Goal: Transaction & Acquisition: Register for event/course

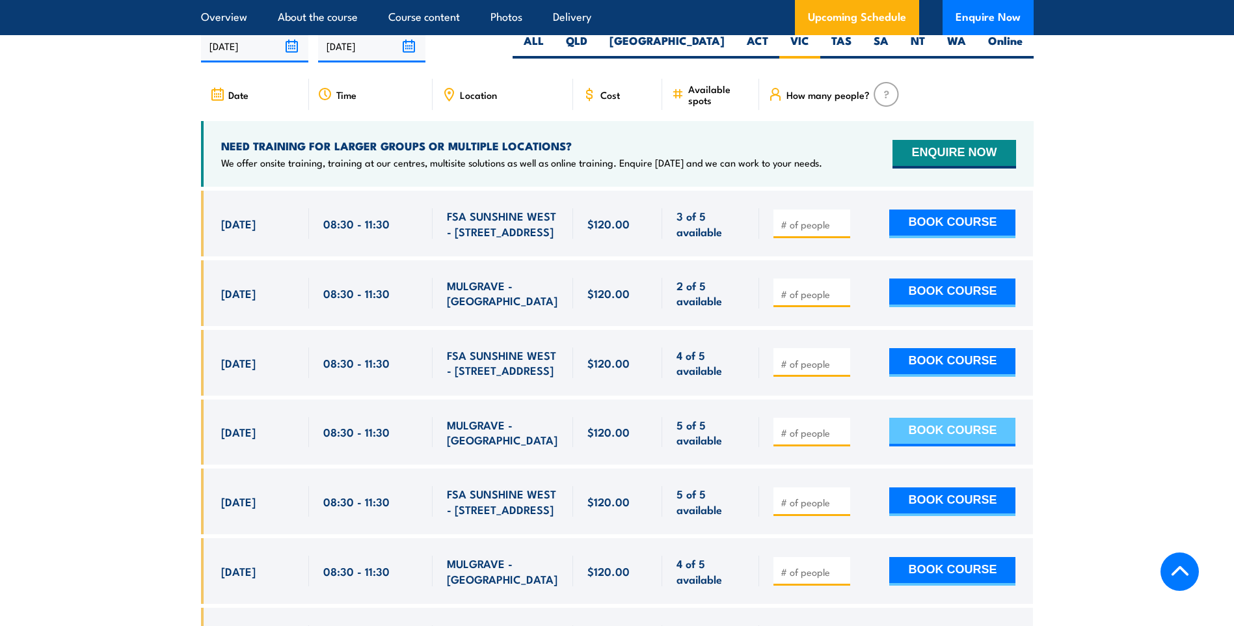
click at [939, 446] on button "BOOK COURSE" at bounding box center [952, 432] width 126 height 29
click at [841, 439] on input "1" at bounding box center [813, 432] width 65 height 13
click at [841, 439] on input "2" at bounding box center [813, 432] width 65 height 13
type input "3"
click at [841, 439] on input "3" at bounding box center [813, 432] width 65 height 13
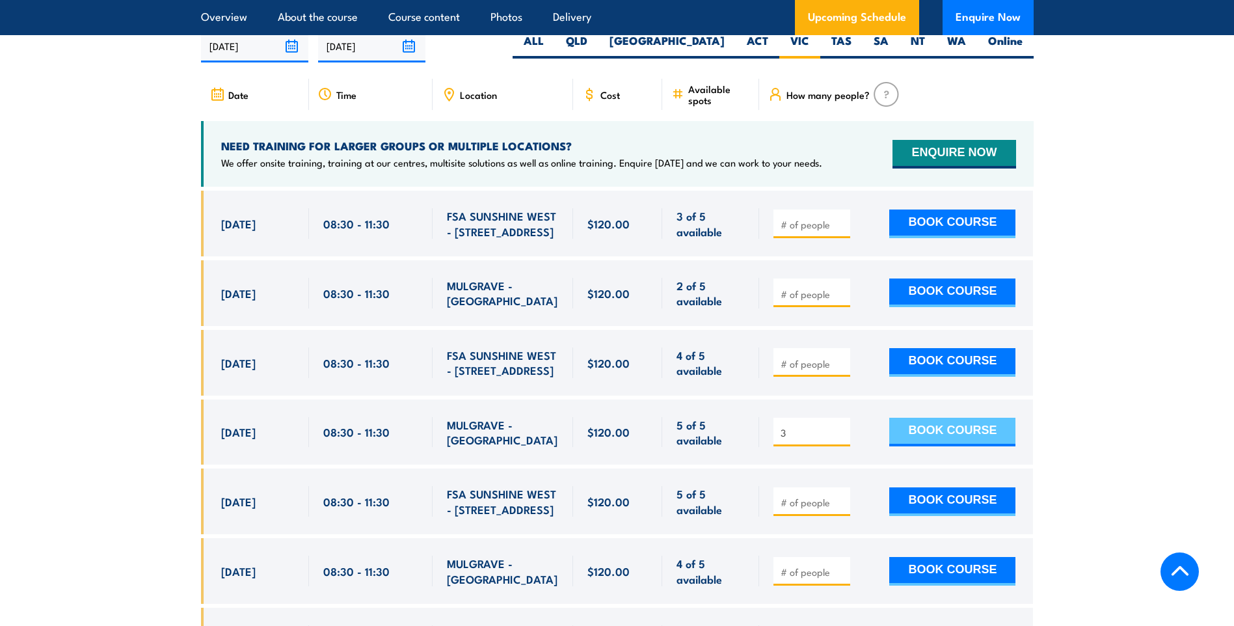
click at [926, 440] on button "BOOK COURSE" at bounding box center [952, 432] width 126 height 29
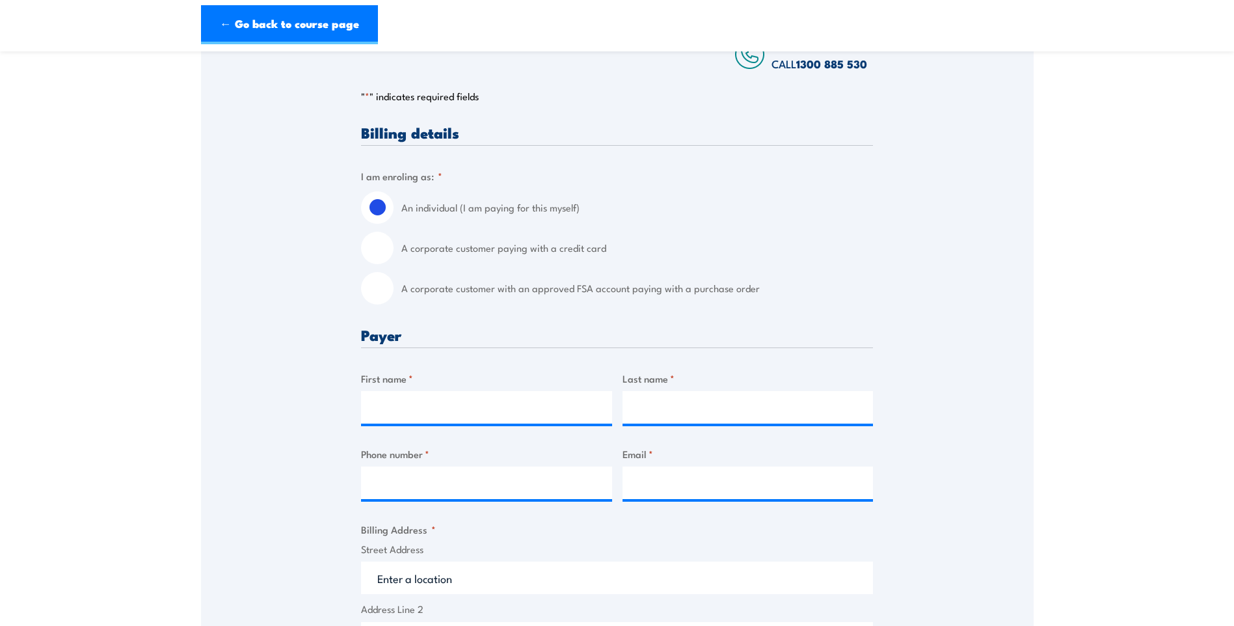
scroll to position [260, 0]
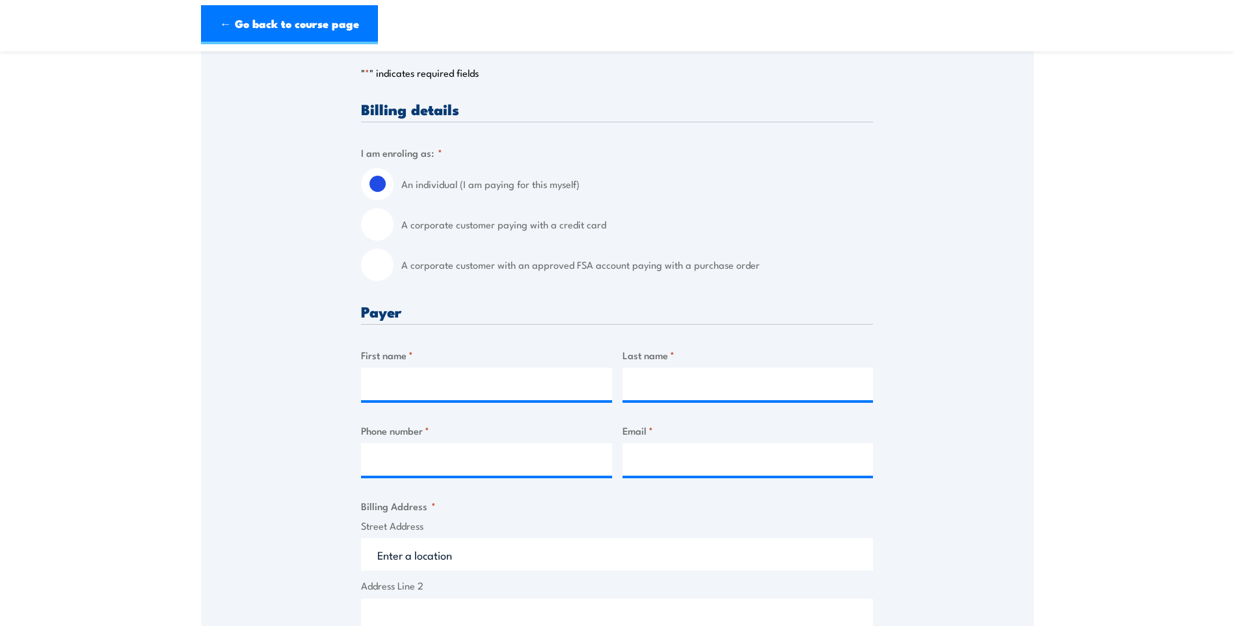
click at [415, 359] on label "First name *" at bounding box center [486, 354] width 251 height 15
click at [415, 368] on input "First name *" at bounding box center [486, 384] width 251 height 33
type input "[PERSON_NAME]"
click at [669, 386] on input "Last name *" at bounding box center [748, 384] width 251 height 33
type input "Davidson"
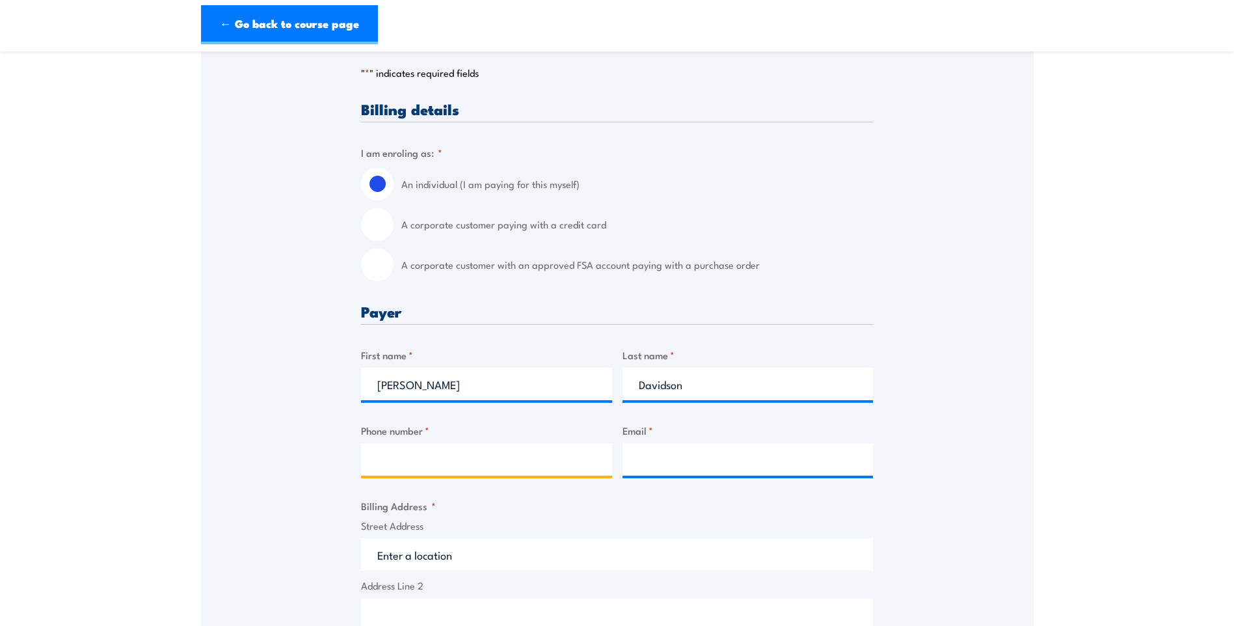
click at [505, 467] on input "Phone number *" at bounding box center [486, 459] width 251 height 33
type input "0411343587"
click at [649, 464] on input "Email *" at bounding box center [748, 459] width 251 height 33
click at [657, 461] on input "Email *" at bounding box center [748, 459] width 251 height 33
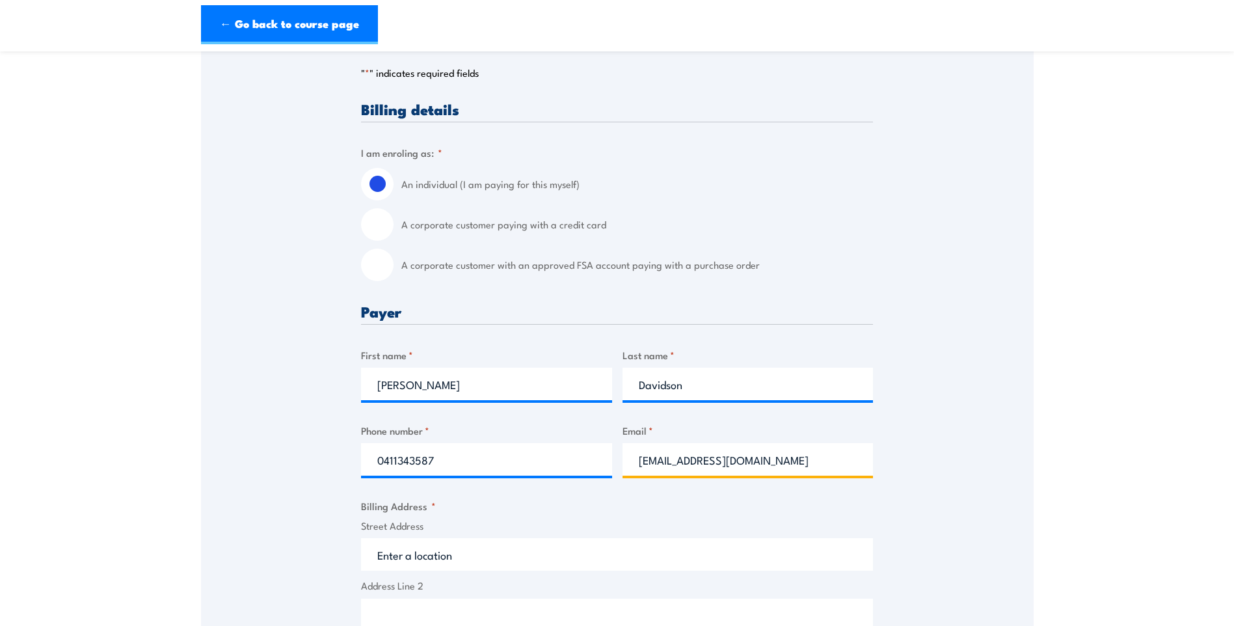
type input "[EMAIL_ADDRESS][DOMAIN_NAME]"
click at [692, 507] on fieldset "Billing Address * Street Address Address Line 2 City State / Province / Region …" at bounding box center [617, 625] width 512 height 254
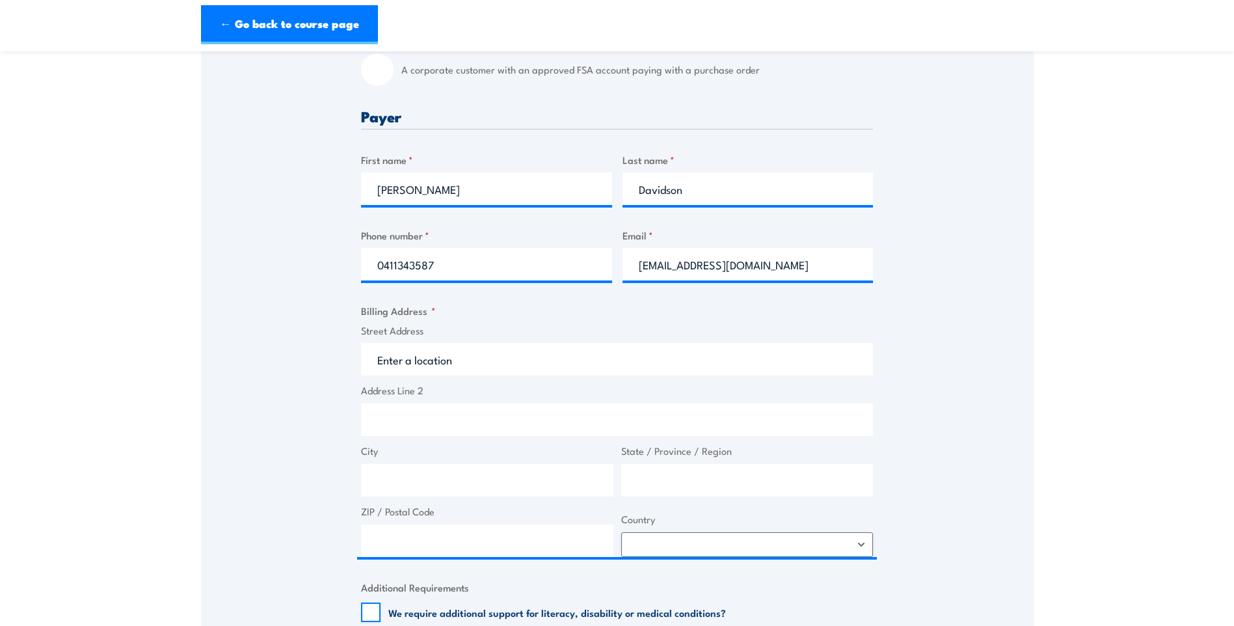
scroll to position [520, 0]
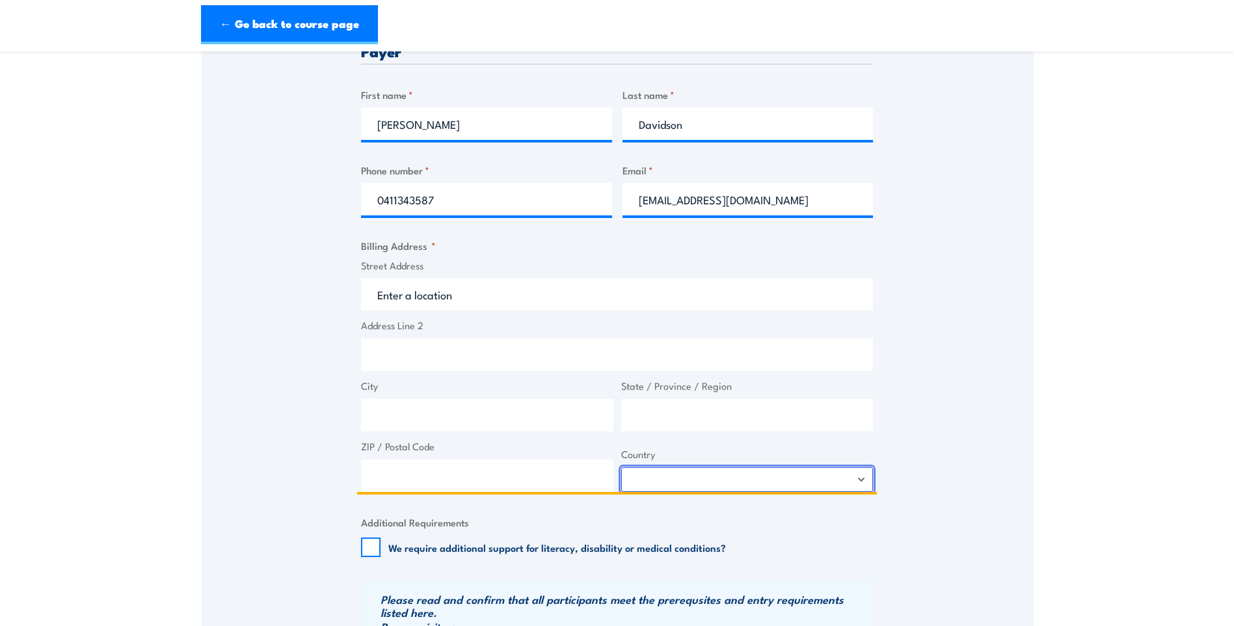
click at [865, 480] on select "[GEOGRAPHIC_DATA] [GEOGRAPHIC_DATA] [GEOGRAPHIC_DATA] [US_STATE] [GEOGRAPHIC_DA…" at bounding box center [747, 479] width 252 height 25
select select "[GEOGRAPHIC_DATA]"
click at [621, 467] on select "[GEOGRAPHIC_DATA] [GEOGRAPHIC_DATA] [GEOGRAPHIC_DATA] [US_STATE] [GEOGRAPHIC_DA…" at bounding box center [747, 479] width 252 height 25
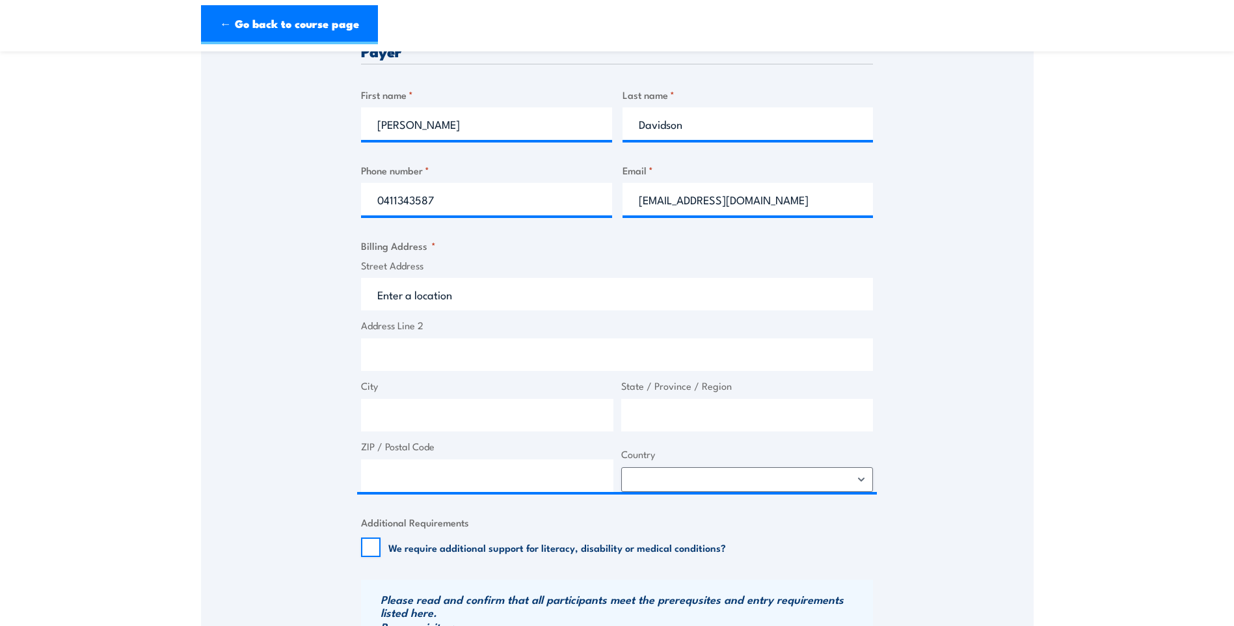
click at [901, 303] on div "Speak to a specialist CALL [PHONE_NUMBER] CALL [PHONE_NUMBER] " * " indicates r…" at bounding box center [617, 297] width 833 height 1185
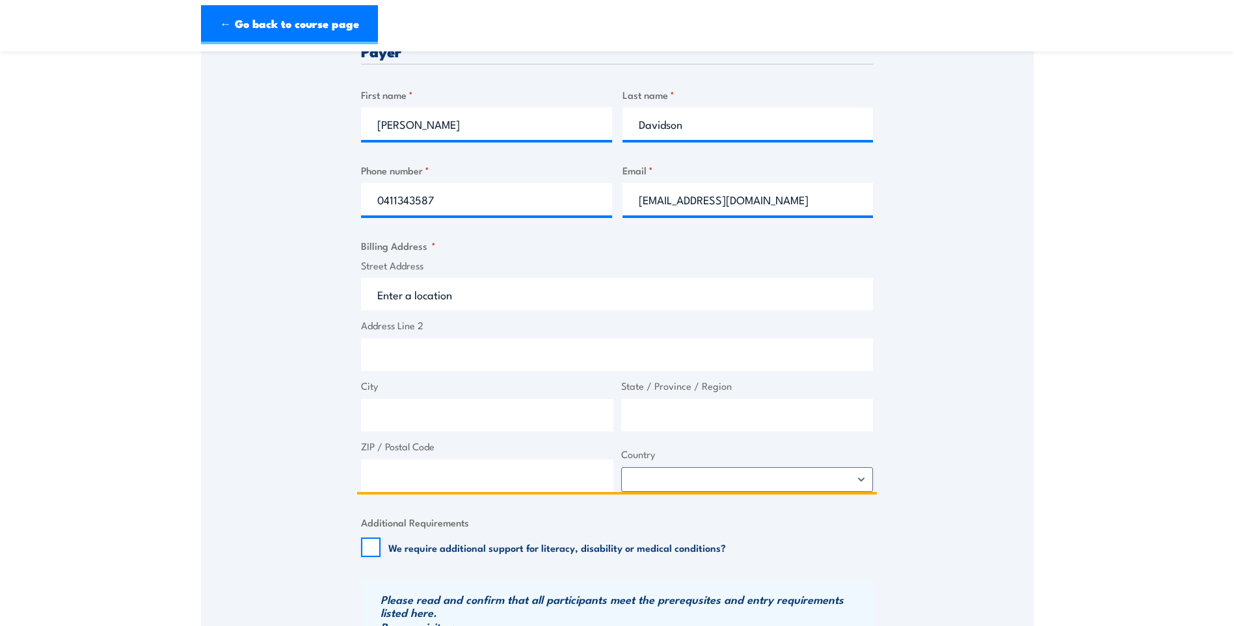
click at [433, 296] on input "Street Address" at bounding box center [617, 294] width 512 height 33
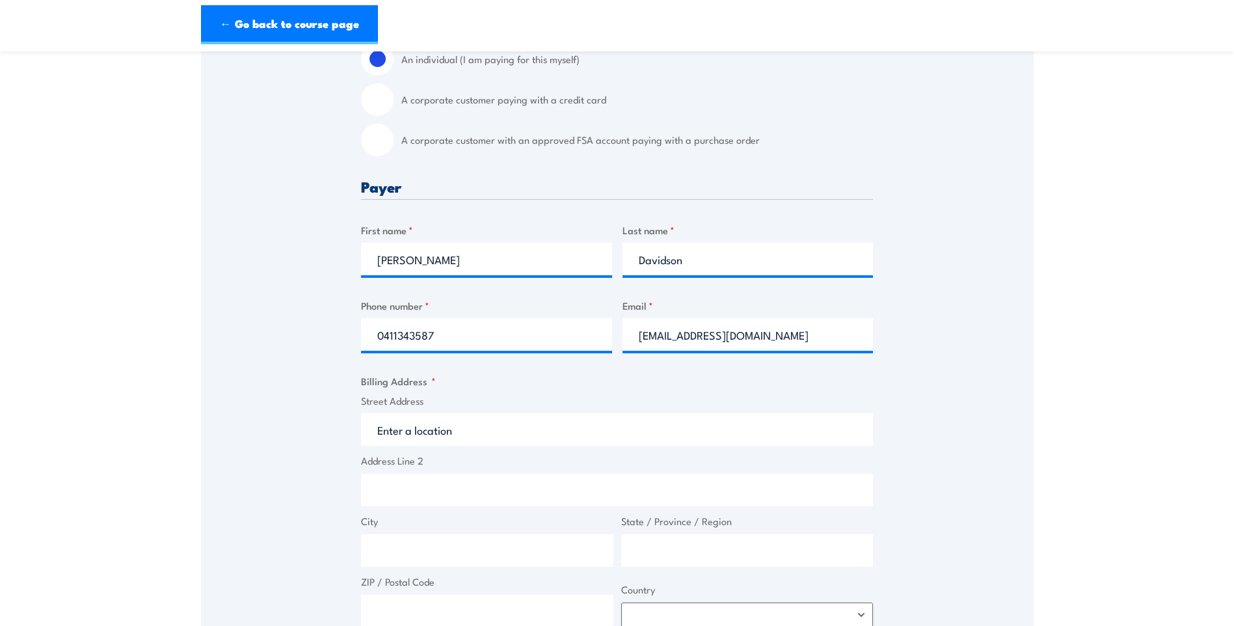
scroll to position [390, 0]
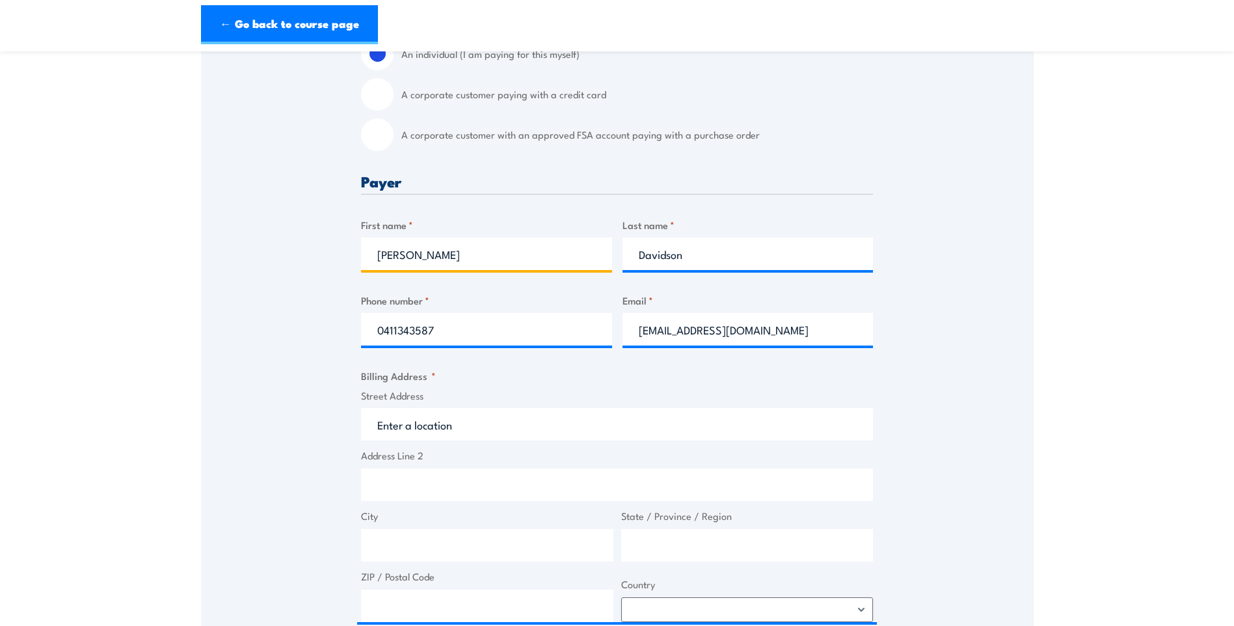
drag, startPoint x: 401, startPoint y: 253, endPoint x: 306, endPoint y: 260, distance: 94.6
click at [306, 260] on div "Speak to a specialist CALL [PHONE_NUMBER] CALL [PHONE_NUMBER] " * " indicates r…" at bounding box center [617, 427] width 833 height 1185
type input "[PERSON_NAME]"
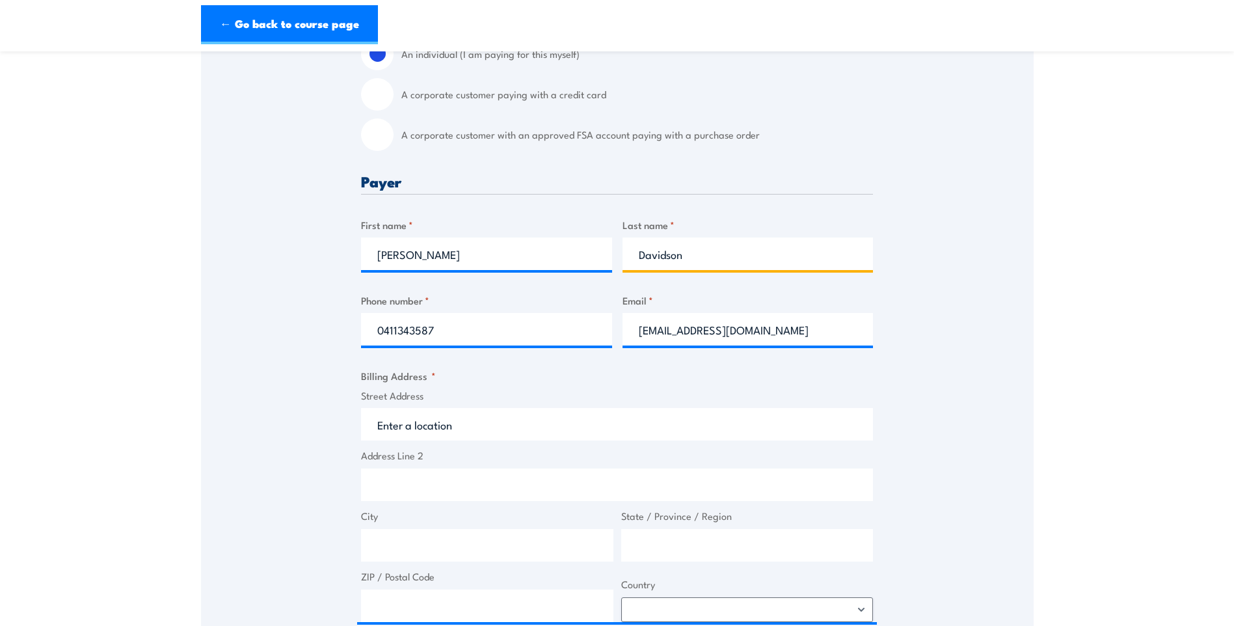
click at [687, 252] on input "Davidson" at bounding box center [748, 253] width 251 height 33
type input "D"
type input "Menon"
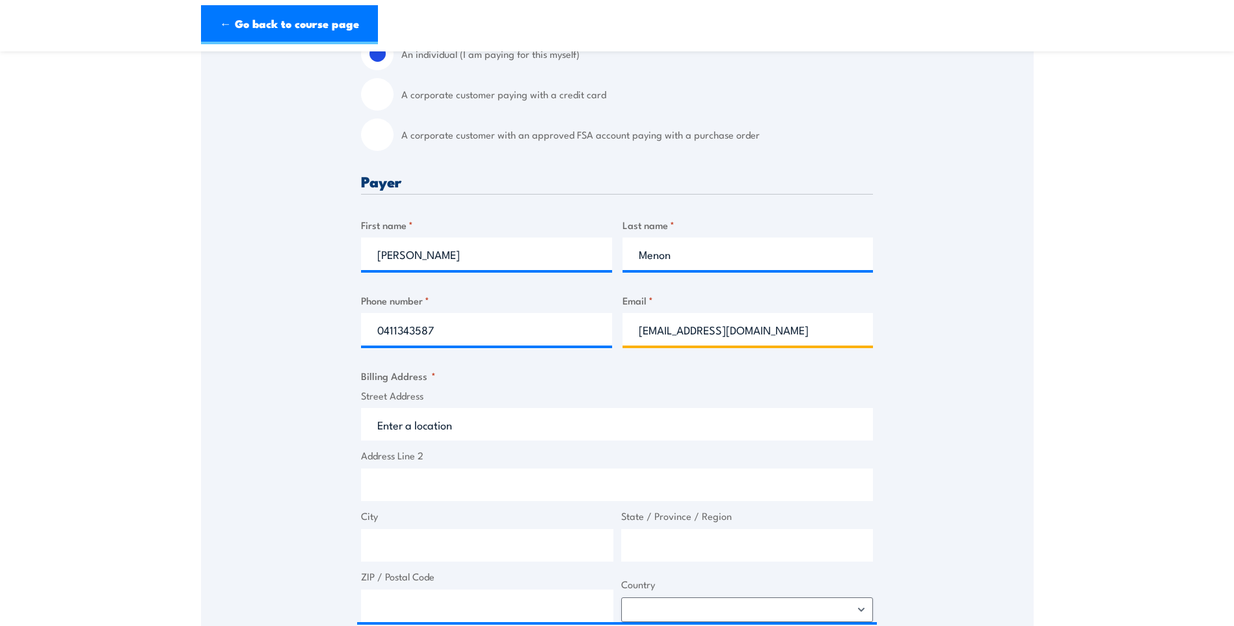
drag, startPoint x: 693, startPoint y: 329, endPoint x: 742, endPoint y: 345, distance: 51.4
click at [694, 330] on input "[EMAIL_ADDRESS][DOMAIN_NAME]" at bounding box center [748, 329] width 251 height 33
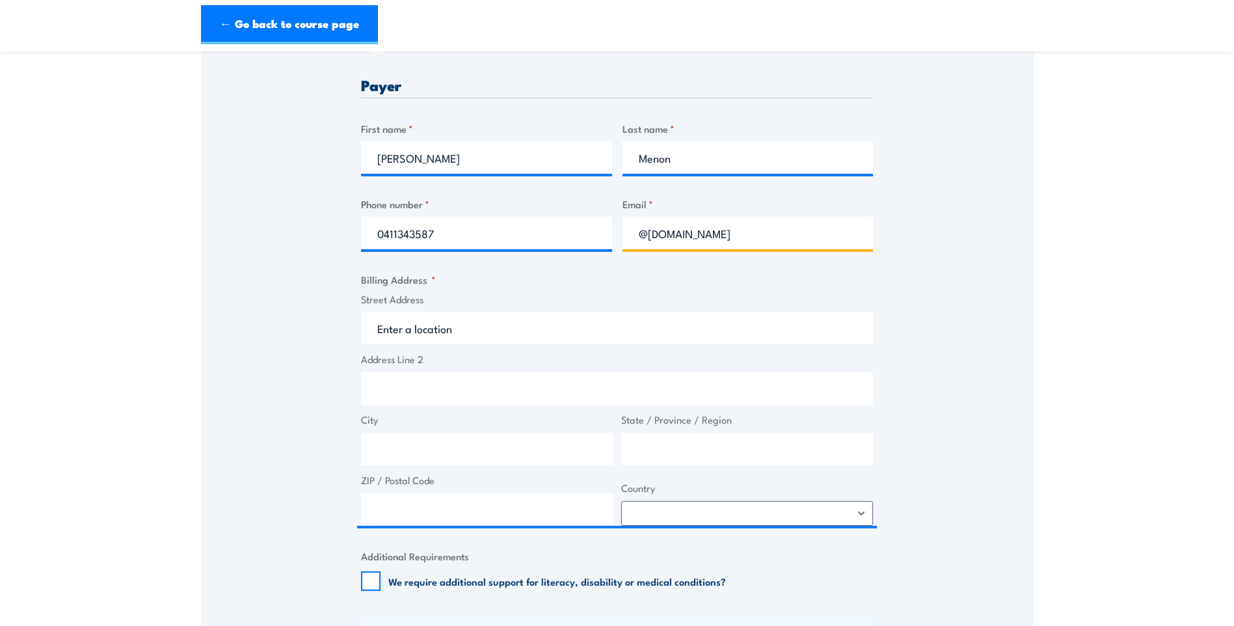
scroll to position [520, 0]
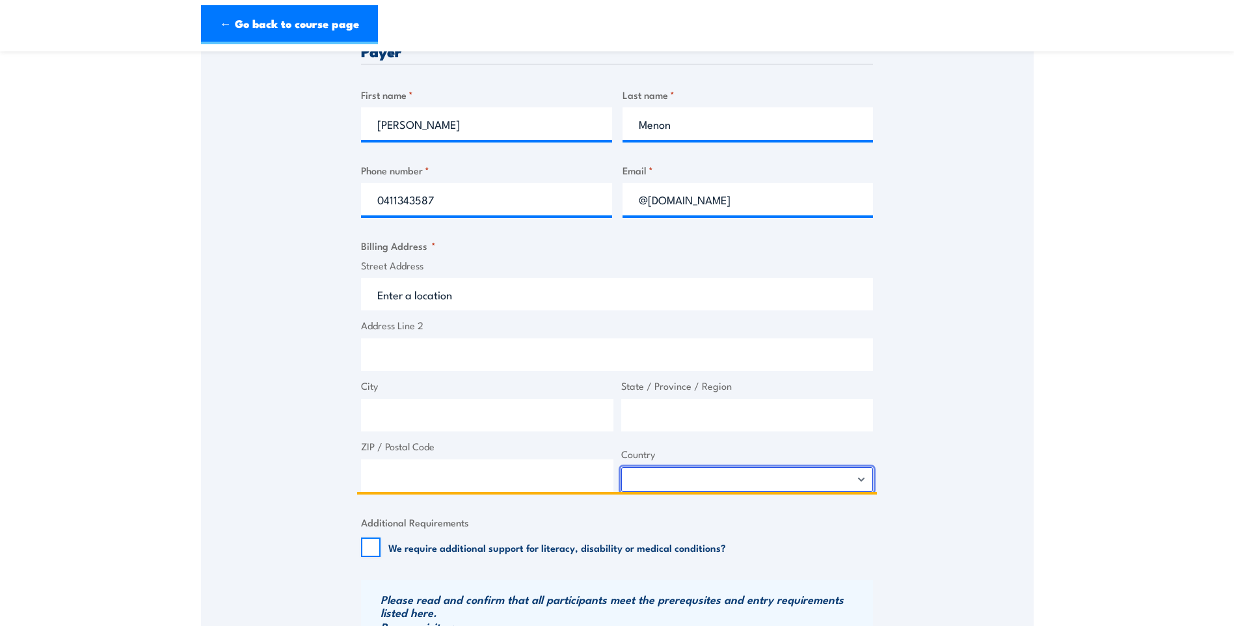
click at [858, 481] on select "[GEOGRAPHIC_DATA] [GEOGRAPHIC_DATA] [GEOGRAPHIC_DATA] [US_STATE] [GEOGRAPHIC_DA…" at bounding box center [747, 479] width 252 height 25
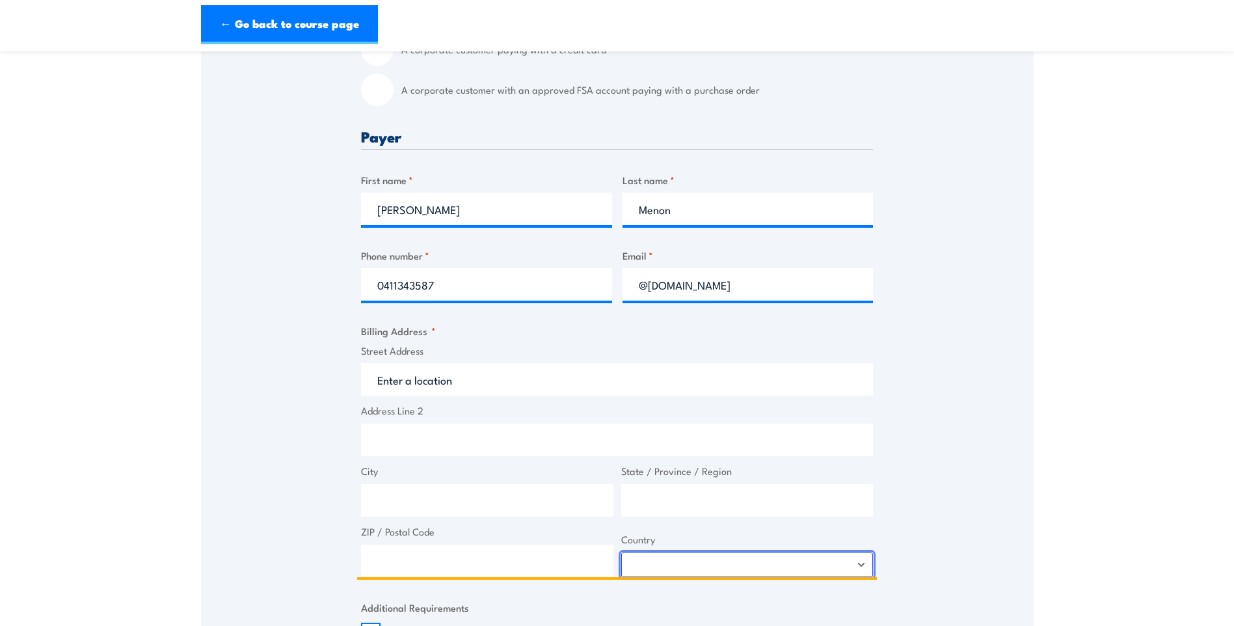
scroll to position [260, 0]
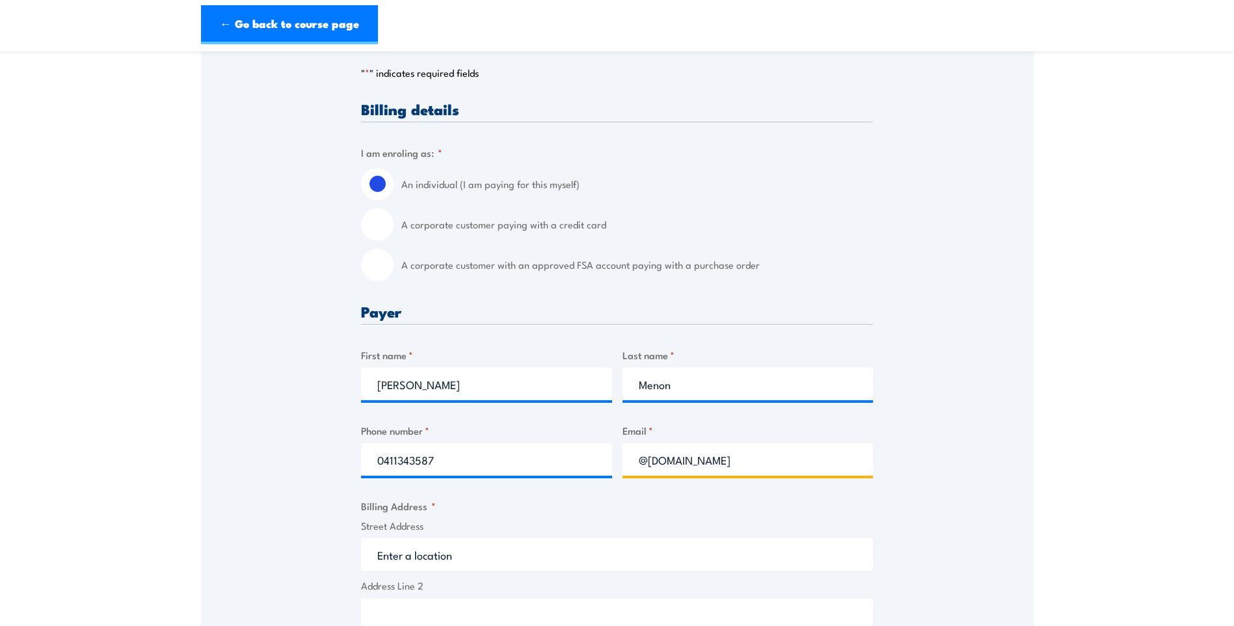
click at [635, 459] on input "@[DOMAIN_NAME]" at bounding box center [748, 459] width 251 height 33
click at [640, 462] on input "@[DOMAIN_NAME]" at bounding box center [748, 459] width 251 height 33
type input "[EMAIL_ADDRESS][DOMAIN_NAME]"
drag, startPoint x: 443, startPoint y: 457, endPoint x: 366, endPoint y: 462, distance: 77.6
click at [366, 462] on input "0411343587" at bounding box center [486, 459] width 251 height 33
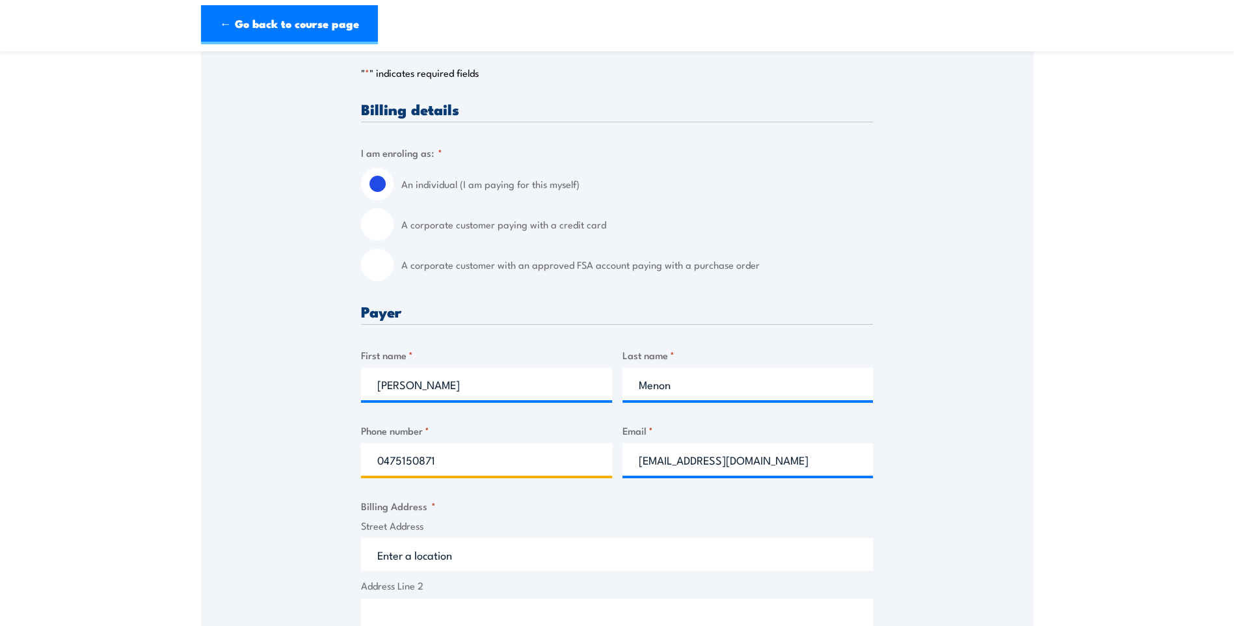
type input "0475150871"
click at [973, 473] on div "Speak to a specialist CALL [PHONE_NUMBER] CALL [PHONE_NUMBER] " * " indicates r…" at bounding box center [617, 558] width 833 height 1185
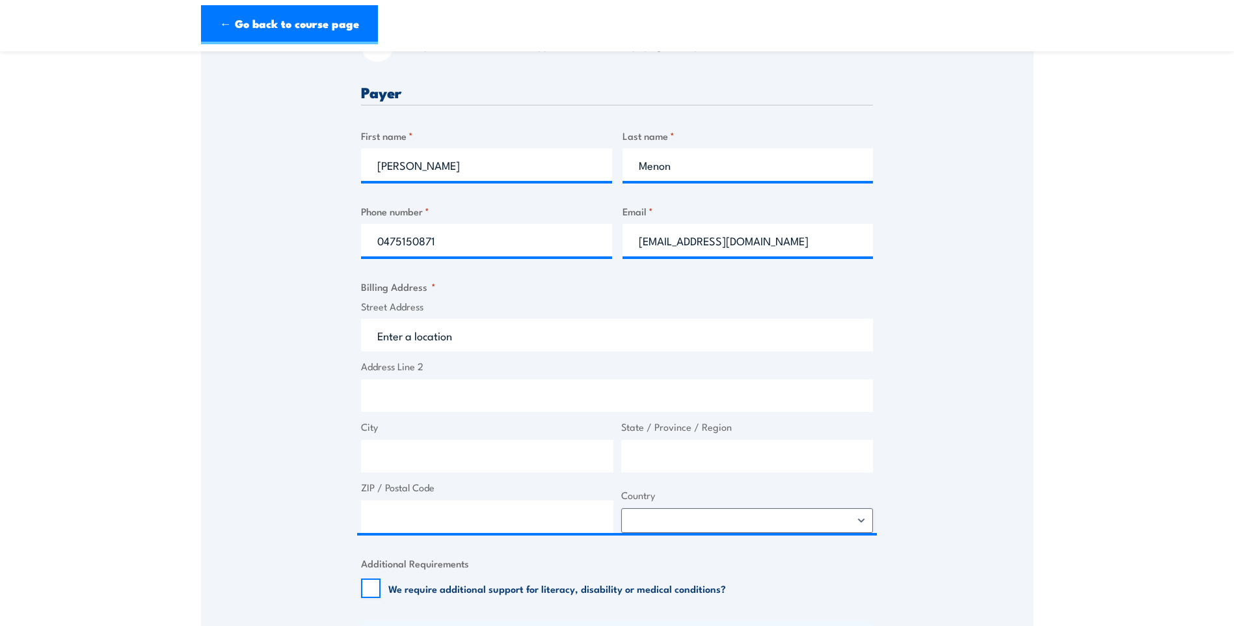
scroll to position [520, 0]
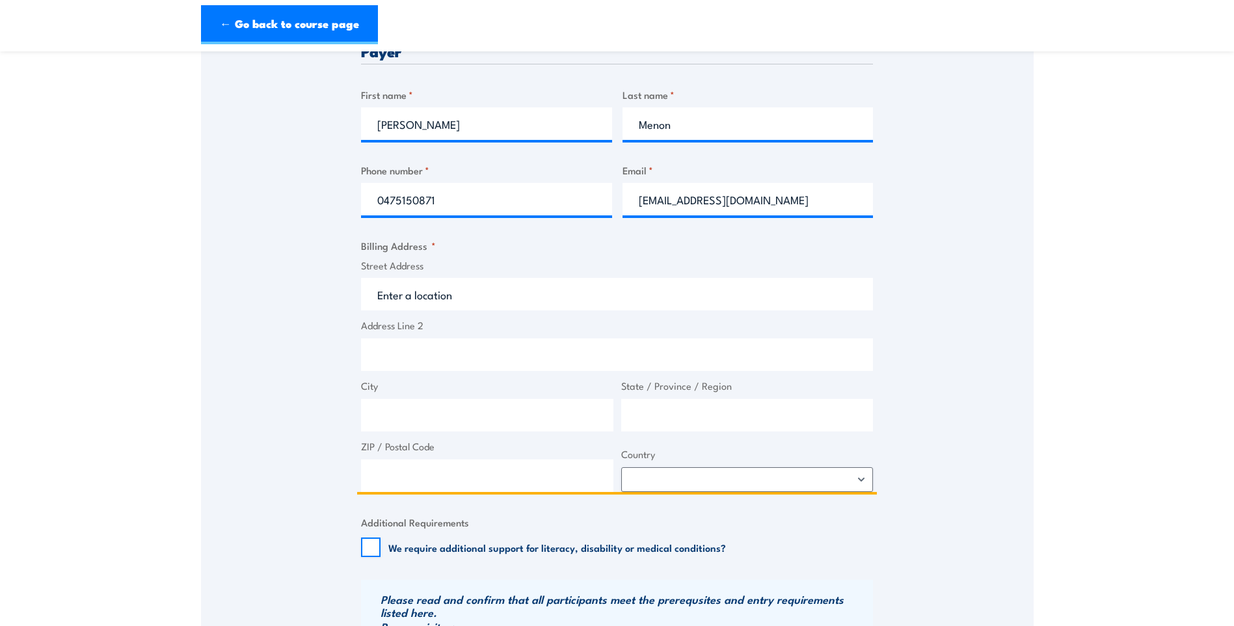
click at [414, 296] on input "Street Address" at bounding box center [617, 294] width 512 height 33
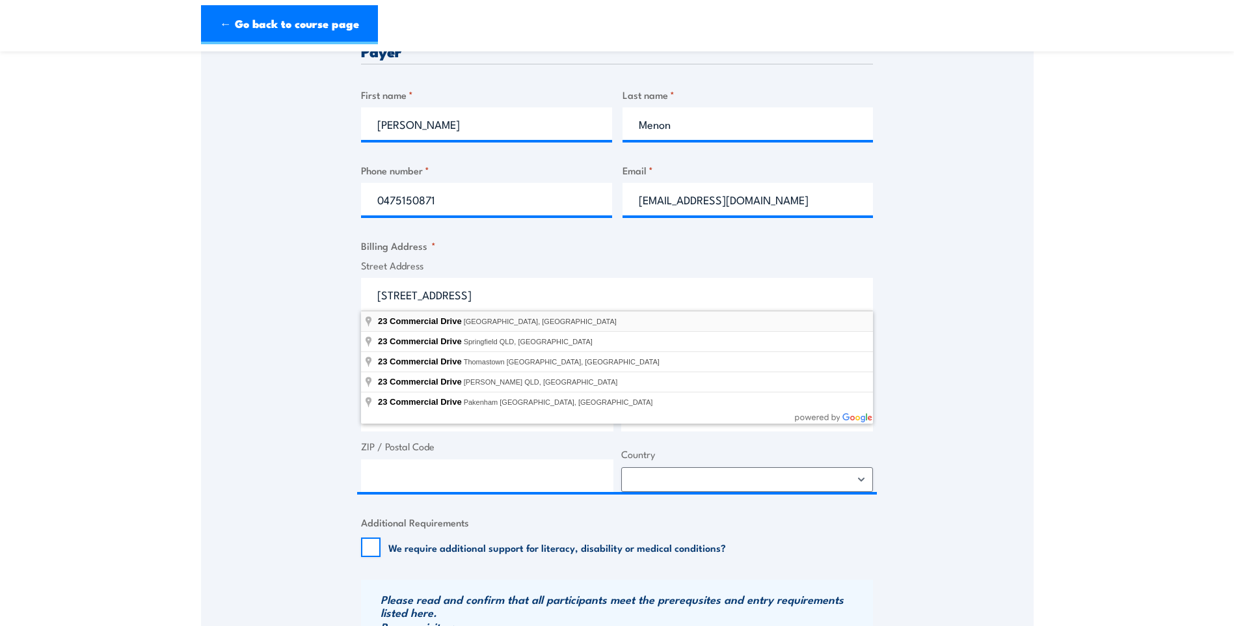
type input "[STREET_ADDRESS]"
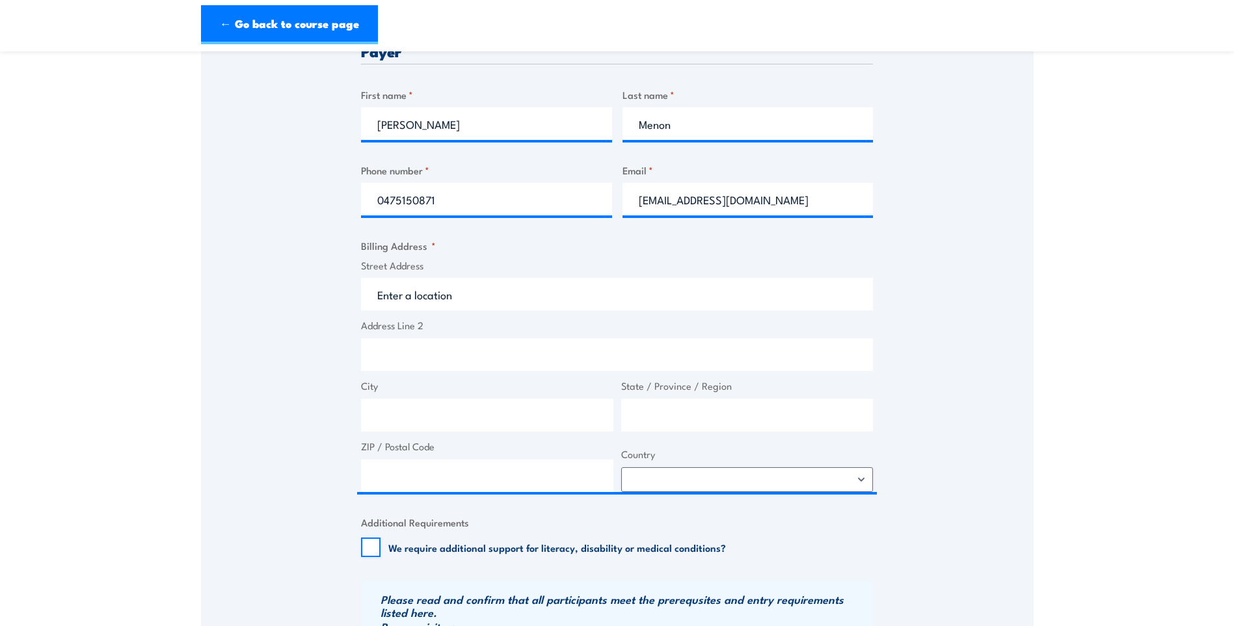
type input "23 Commercial Dr"
type input "Dandenong South"
type input "Victoria"
type input "3175"
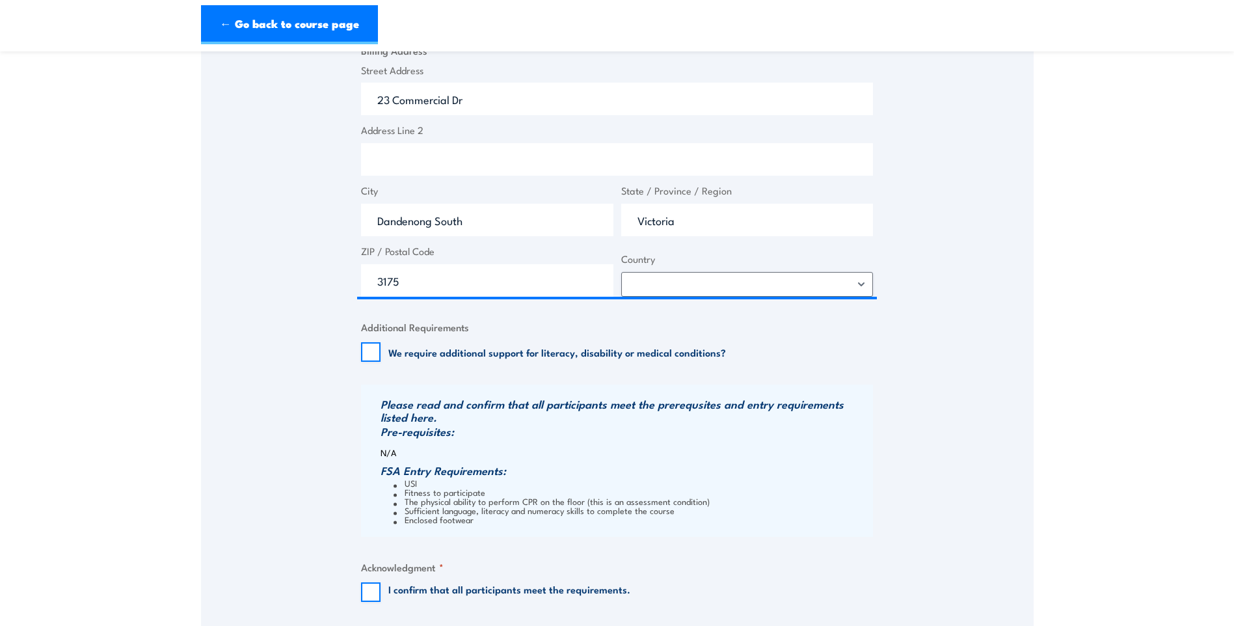
scroll to position [781, 0]
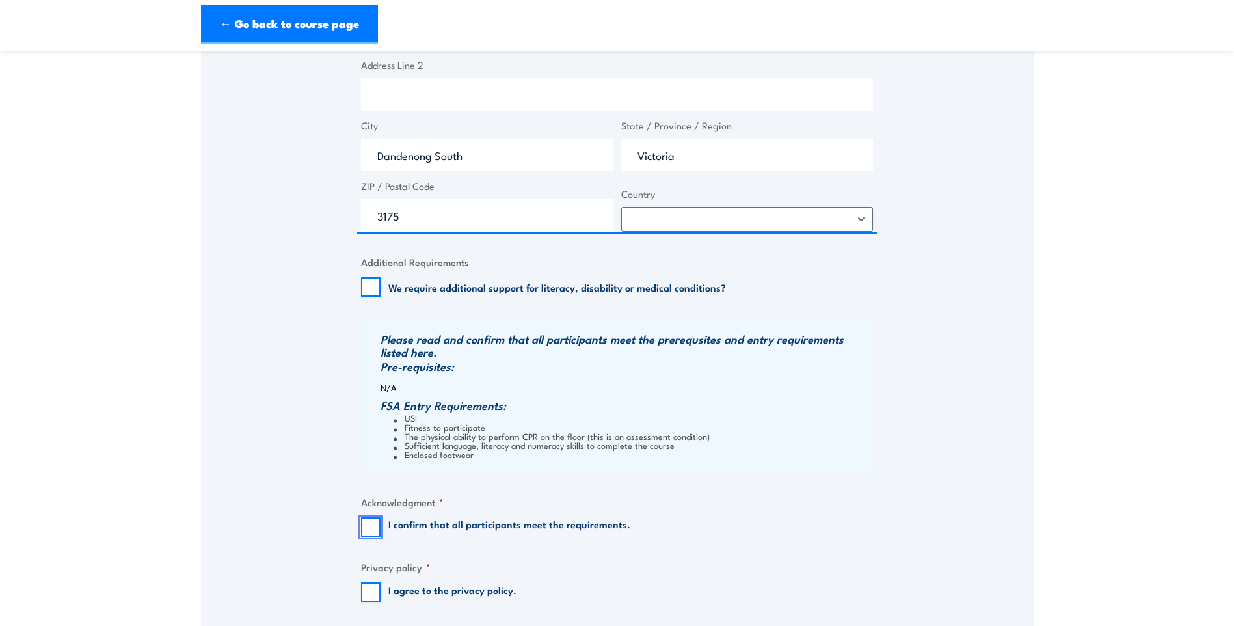
click at [371, 528] on input "I confirm that all participants meet the requirements." at bounding box center [371, 527] width 20 height 20
checkbox input "true"
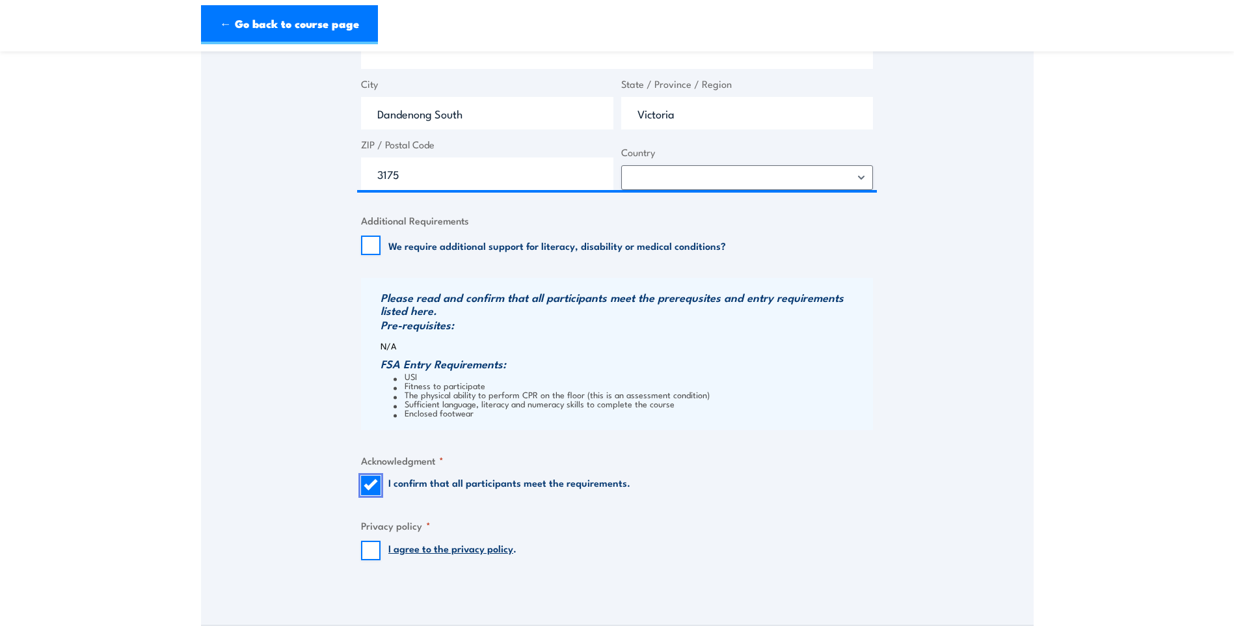
scroll to position [911, 0]
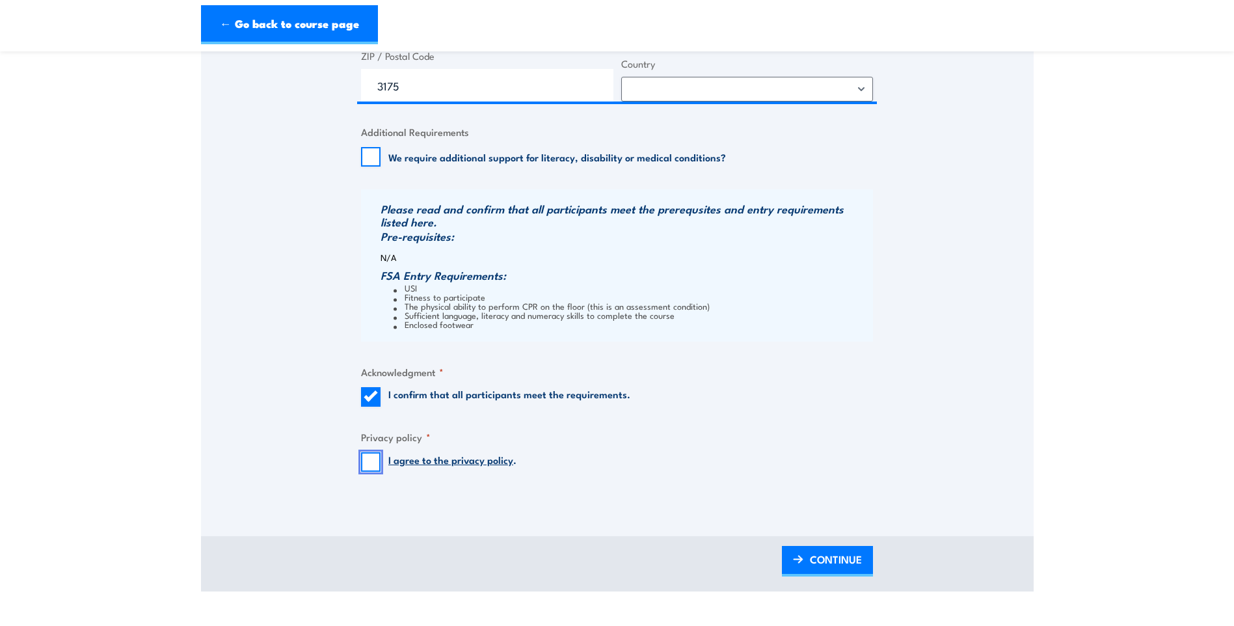
click at [369, 468] on input "I agree to the privacy policy ." at bounding box center [371, 462] width 20 height 20
checkbox input "true"
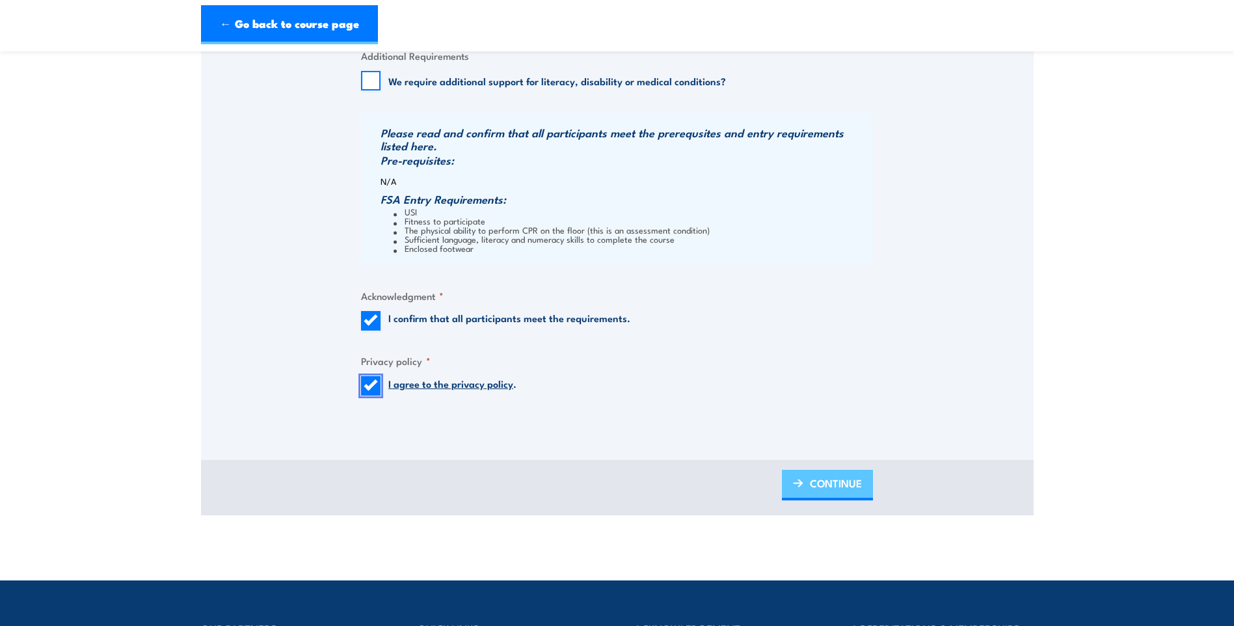
scroll to position [1041, 0]
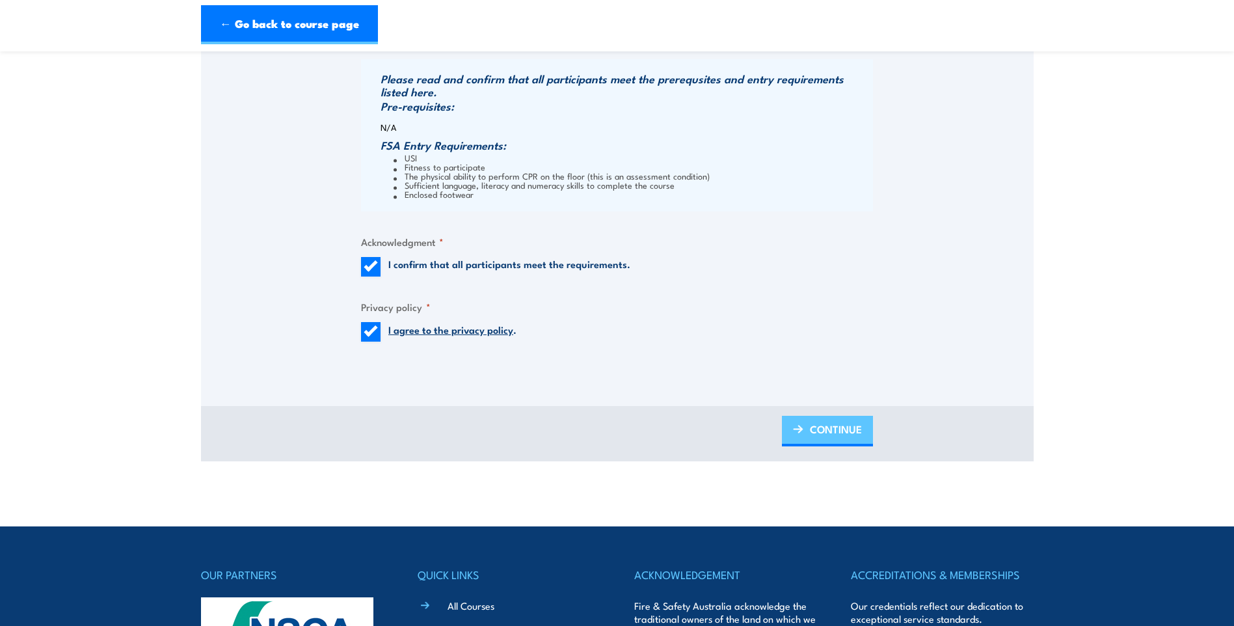
click at [816, 431] on span "CONTINUE" at bounding box center [836, 429] width 52 height 34
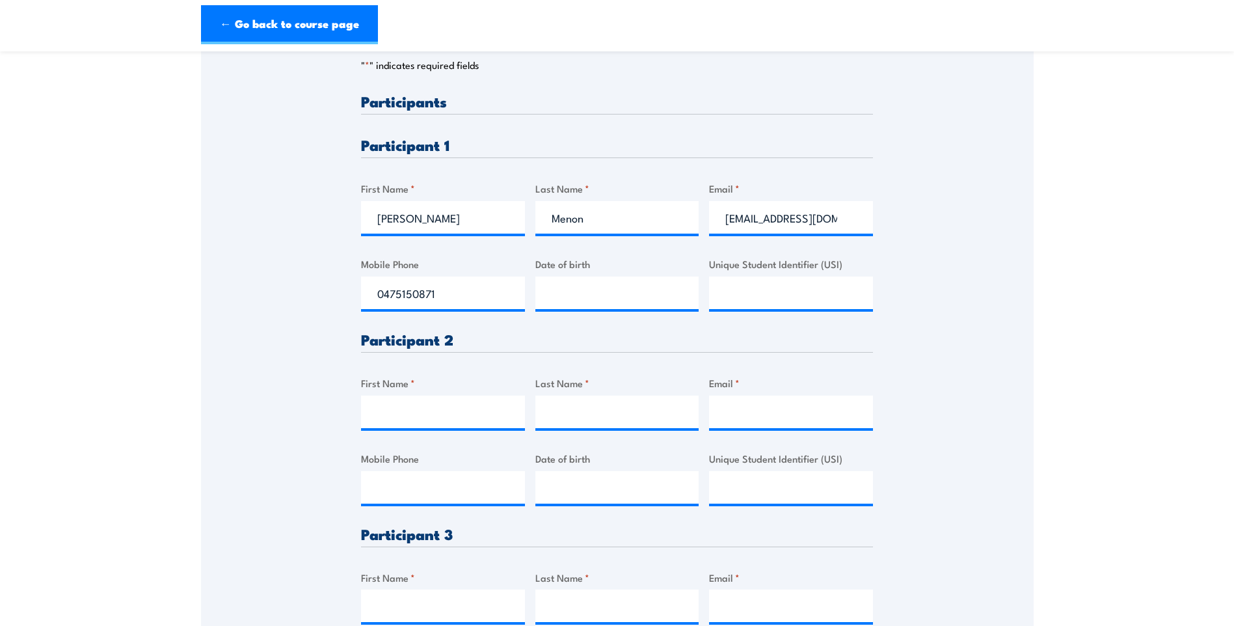
scroll to position [325, 0]
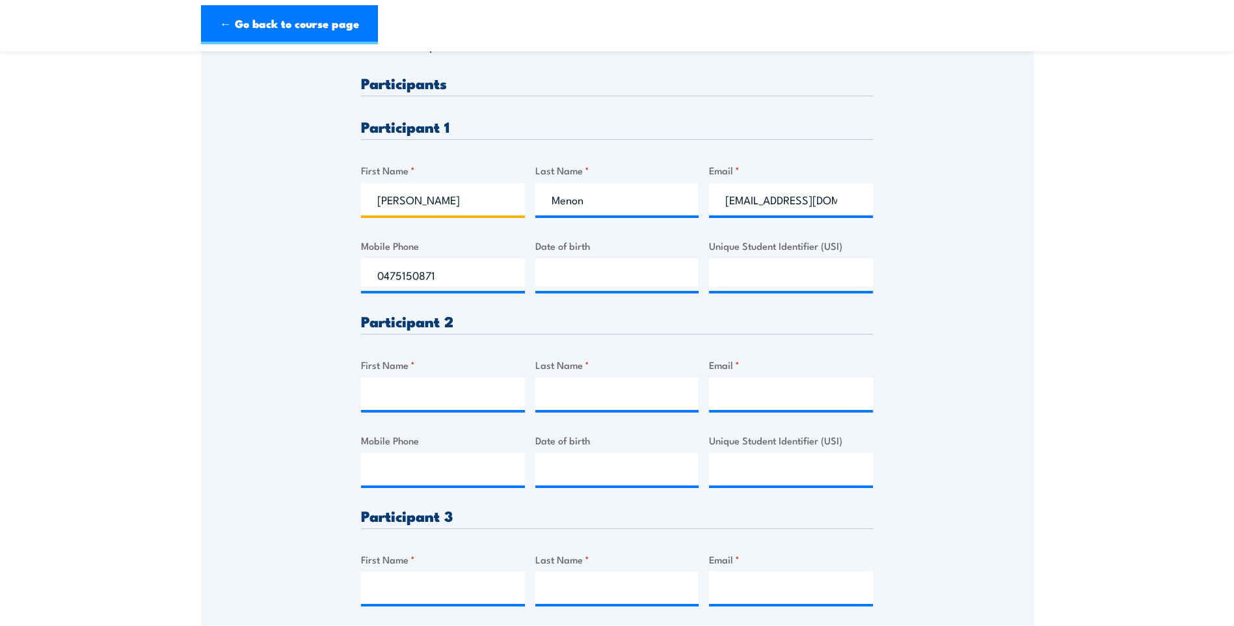
drag, startPoint x: 418, startPoint y: 200, endPoint x: 317, endPoint y: 198, distance: 101.5
click at [317, 198] on div "Please provide names and contact details for each of the participants below. No…" at bounding box center [617, 303] width 833 height 807
type input "[PERSON_NAME]"
click at [594, 195] on input "Menon" at bounding box center [617, 199] width 164 height 33
type input "M"
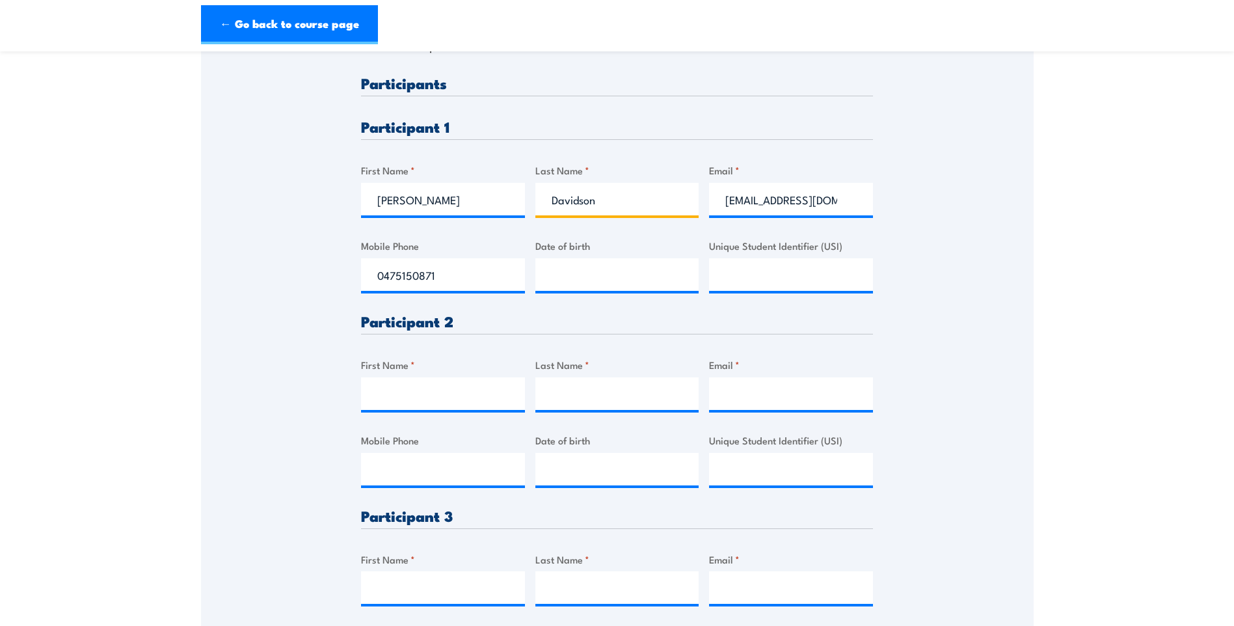
type input "Davidson"
drag, startPoint x: 725, startPoint y: 200, endPoint x: 863, endPoint y: 203, distance: 138.6
click at [863, 203] on input "[EMAIL_ADDRESS][DOMAIN_NAME]" at bounding box center [791, 199] width 164 height 33
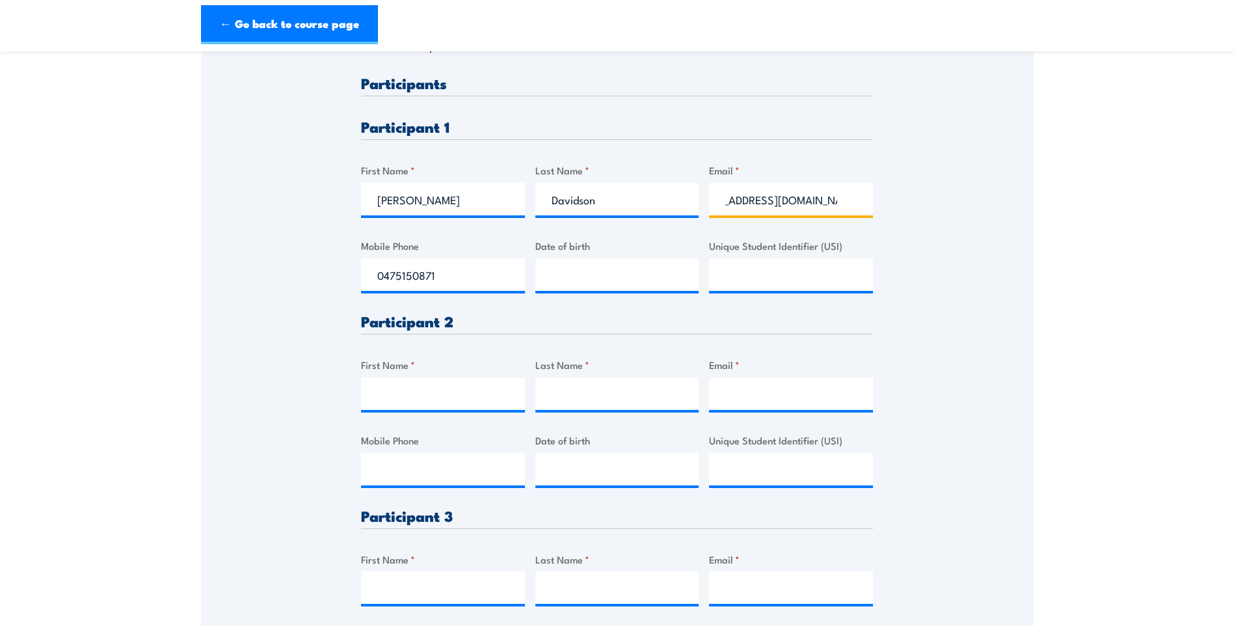
type input "[EMAIL_ADDRESS][DOMAIN_NAME]"
click at [470, 273] on input "0475150871" at bounding box center [443, 274] width 164 height 33
type input "0411343587"
click at [591, 283] on input "__/__/____" at bounding box center [617, 274] width 164 height 33
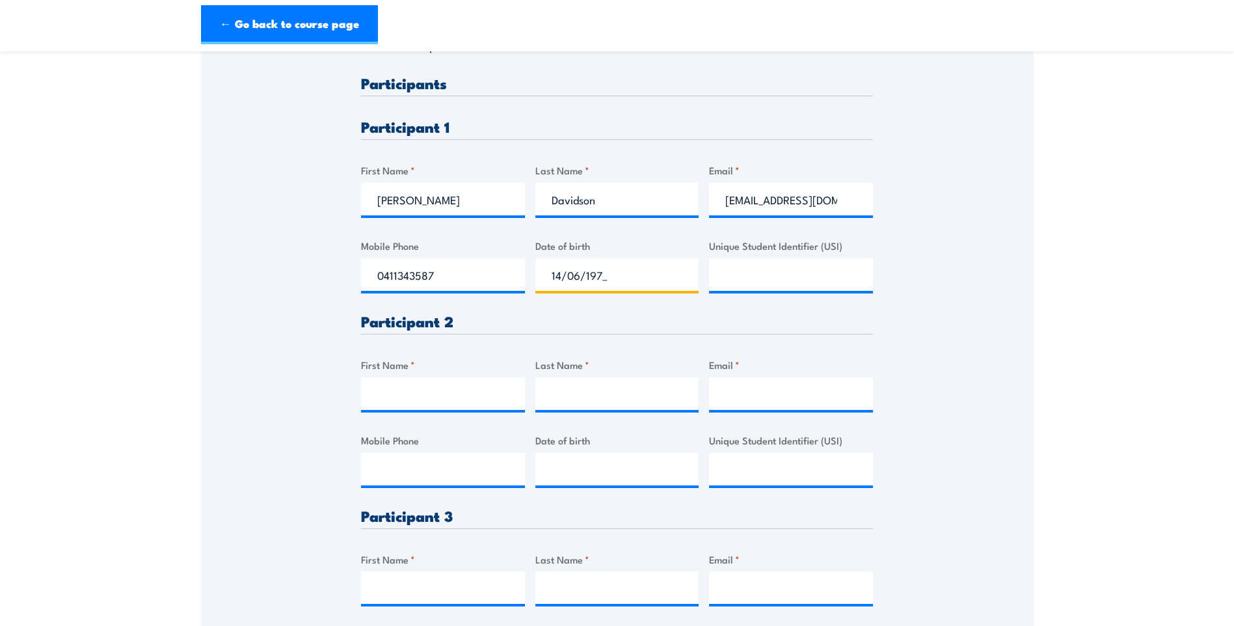
type input "[DATE]"
click at [756, 278] on input "Unique Student Identifier (USI)" at bounding box center [791, 274] width 164 height 33
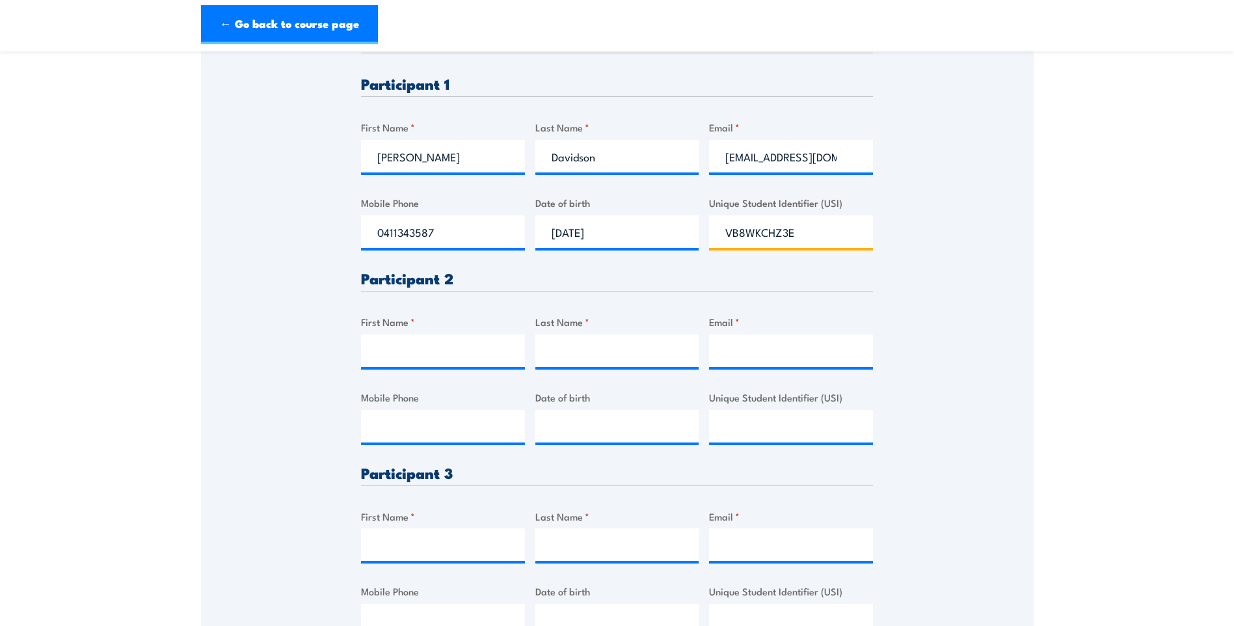
scroll to position [390, 0]
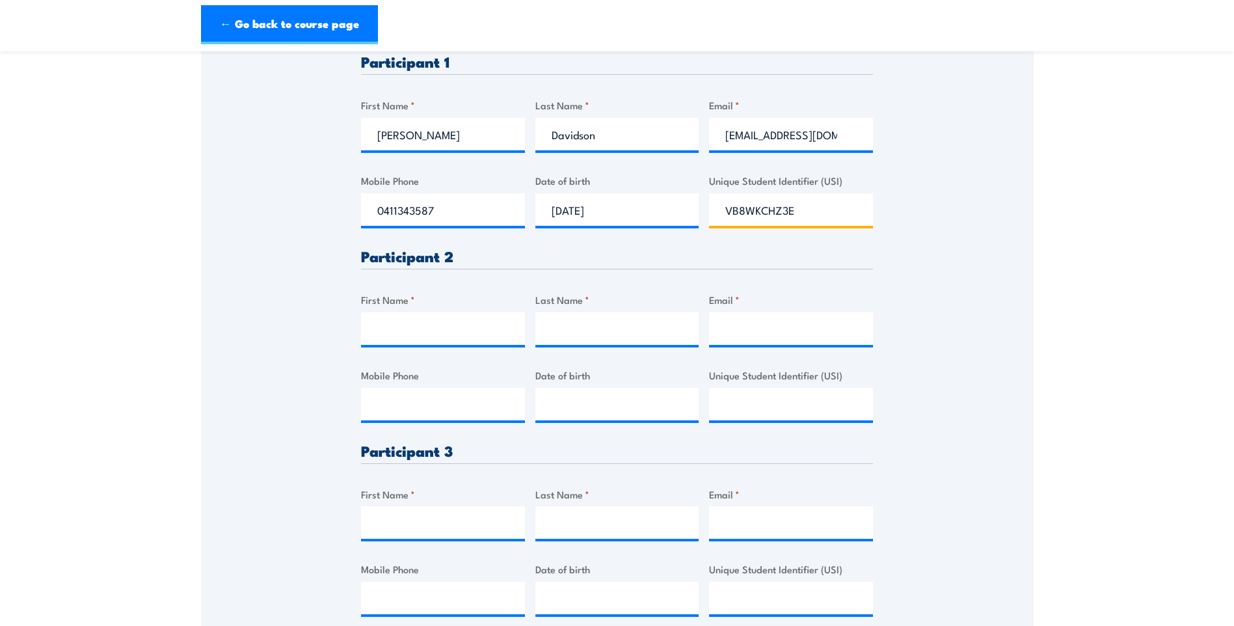
type input "VB8WKCHZ3E"
click at [436, 330] on input "First Name *" at bounding box center [443, 328] width 164 height 33
type input "[PERSON_NAME]"
click at [569, 333] on input "Last Name *" at bounding box center [617, 328] width 164 height 33
type input "[PERSON_NAME]"
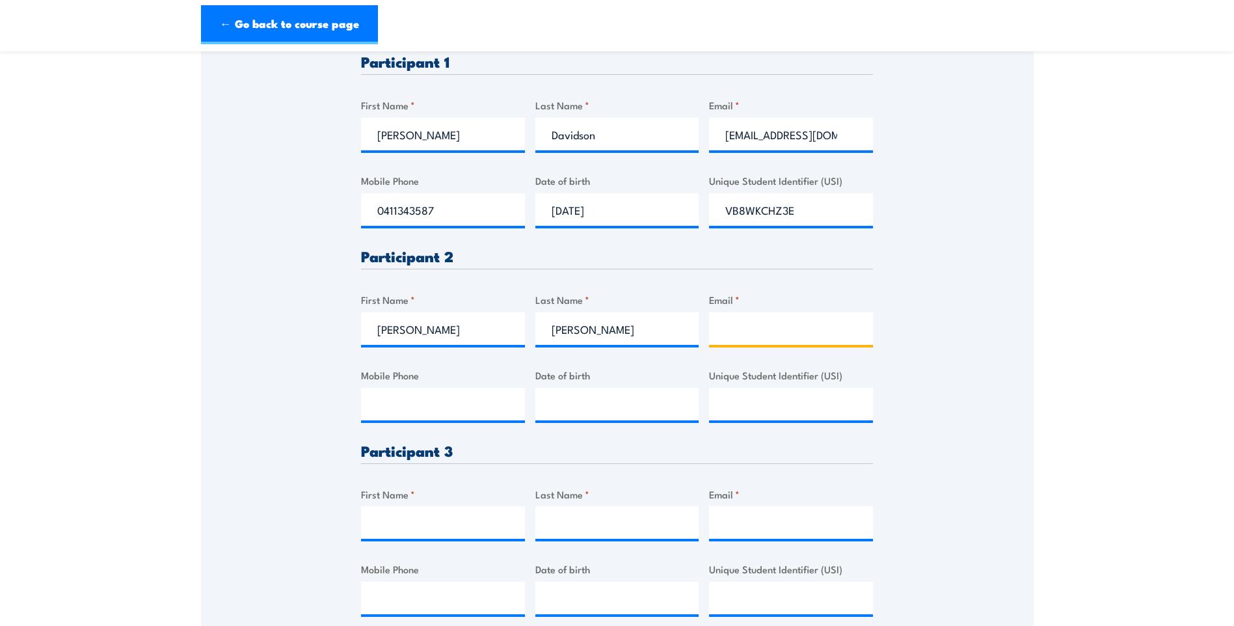
click at [762, 339] on input "Email *" at bounding box center [791, 328] width 164 height 33
type input "[PERSON_NAME][EMAIL_ADDRESS][DOMAIN_NAME]"
click at [437, 407] on input "Mobile Phone" at bounding box center [443, 404] width 164 height 33
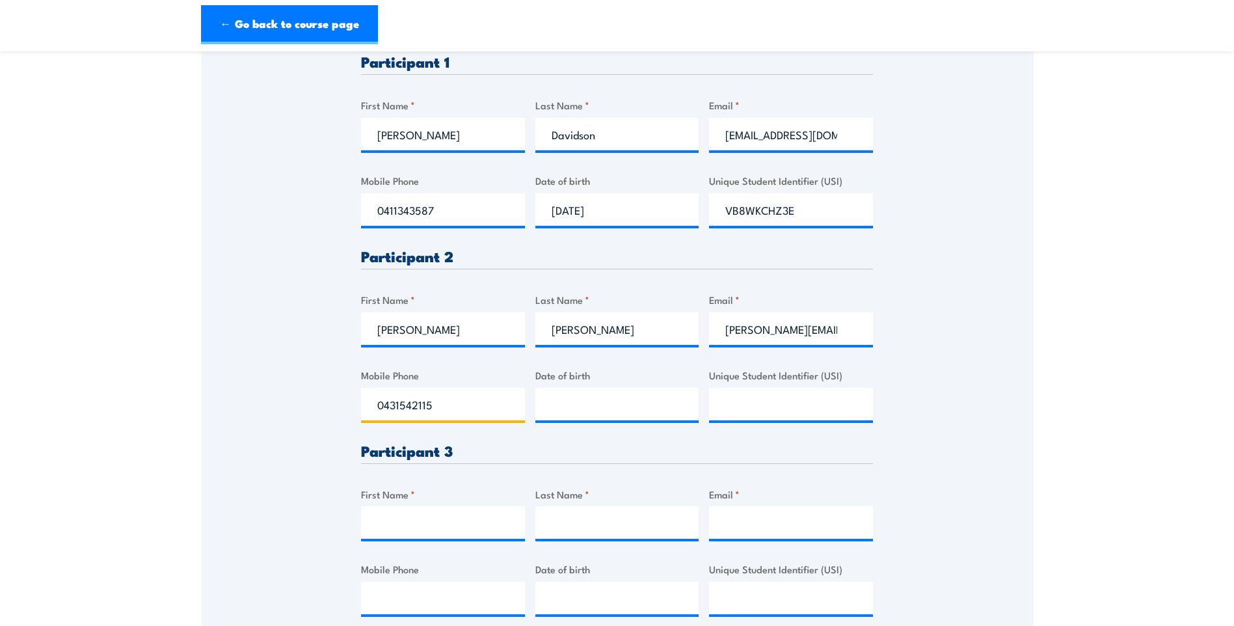
type input "0431542115"
click at [559, 407] on input "__/__/____" at bounding box center [617, 404] width 164 height 33
type input "[DATE]"
click at [734, 410] on input "Unique Student Identifier (USI)" at bounding box center [791, 404] width 164 height 33
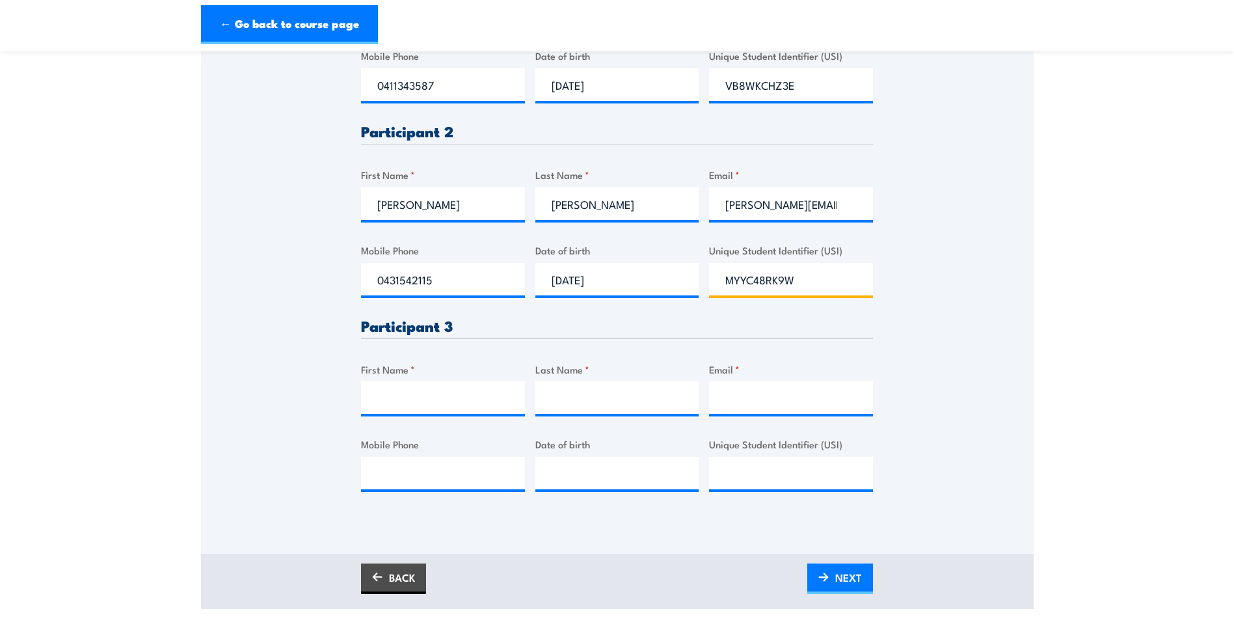
scroll to position [520, 0]
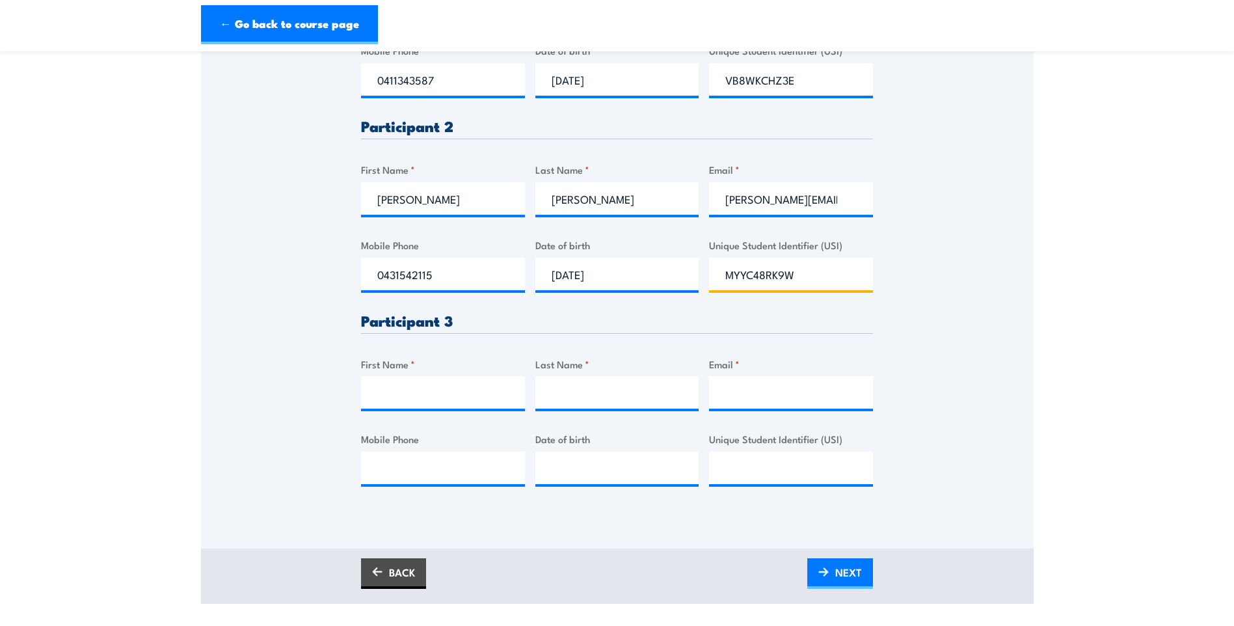
type input "MYYC48RK9W"
click at [431, 398] on input "First Name *" at bounding box center [443, 392] width 164 height 33
type input "[PERSON_NAME]"
click at [571, 401] on input "Last Name *" at bounding box center [617, 392] width 164 height 33
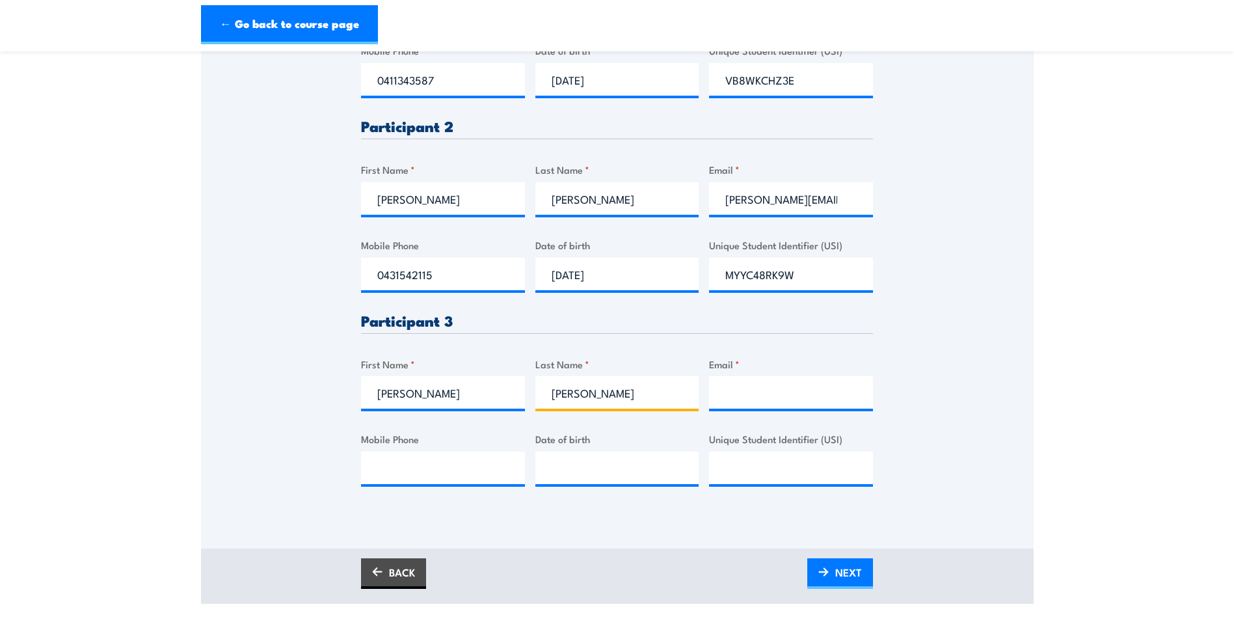
type input "[PERSON_NAME]"
click at [753, 405] on input "Email *" at bounding box center [791, 392] width 164 height 33
type input "[EMAIL_ADDRESS][DOMAIN_NAME]"
click at [397, 476] on input "Mobile Phone" at bounding box center [443, 467] width 164 height 33
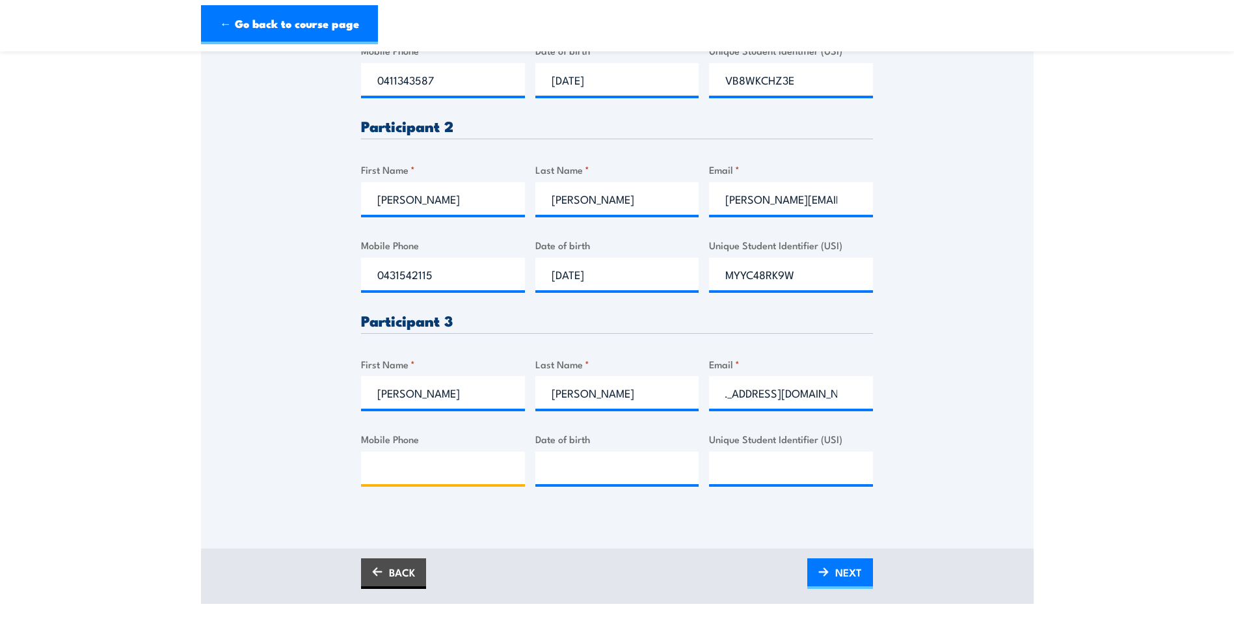
scroll to position [0, 0]
type input "0457241404"
click at [594, 475] on input "__/__/____" at bounding box center [617, 467] width 164 height 33
type input "[DATE]"
click at [731, 477] on input "Unique Student Identifier (USI)" at bounding box center [791, 467] width 164 height 33
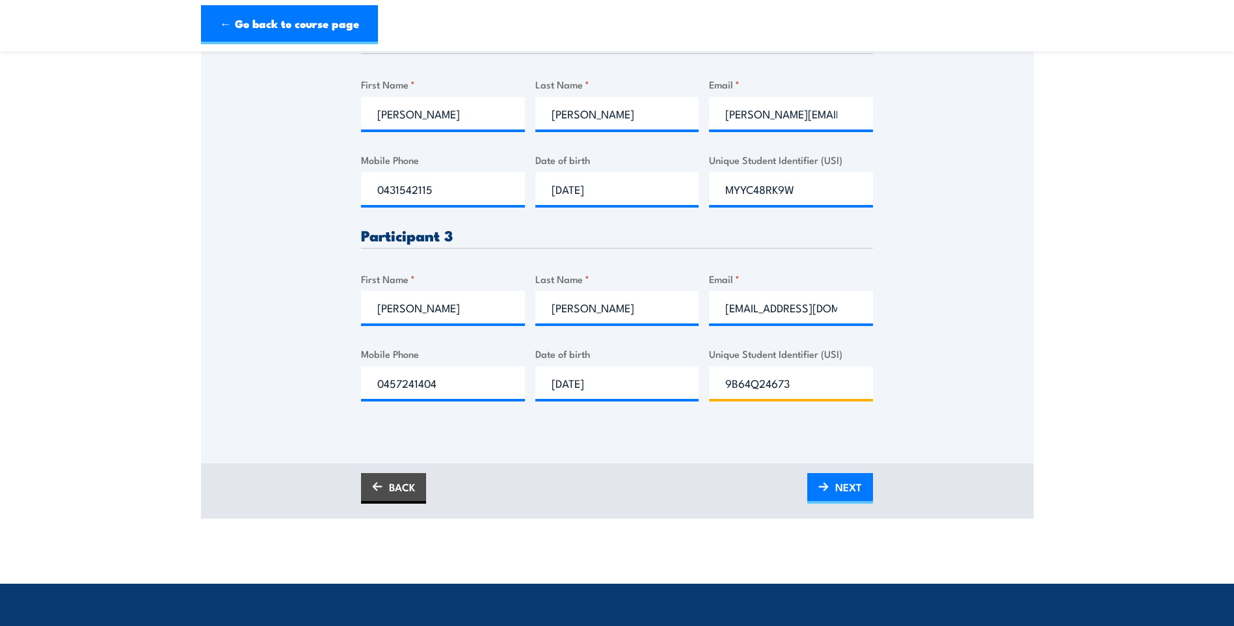
scroll to position [651, 0]
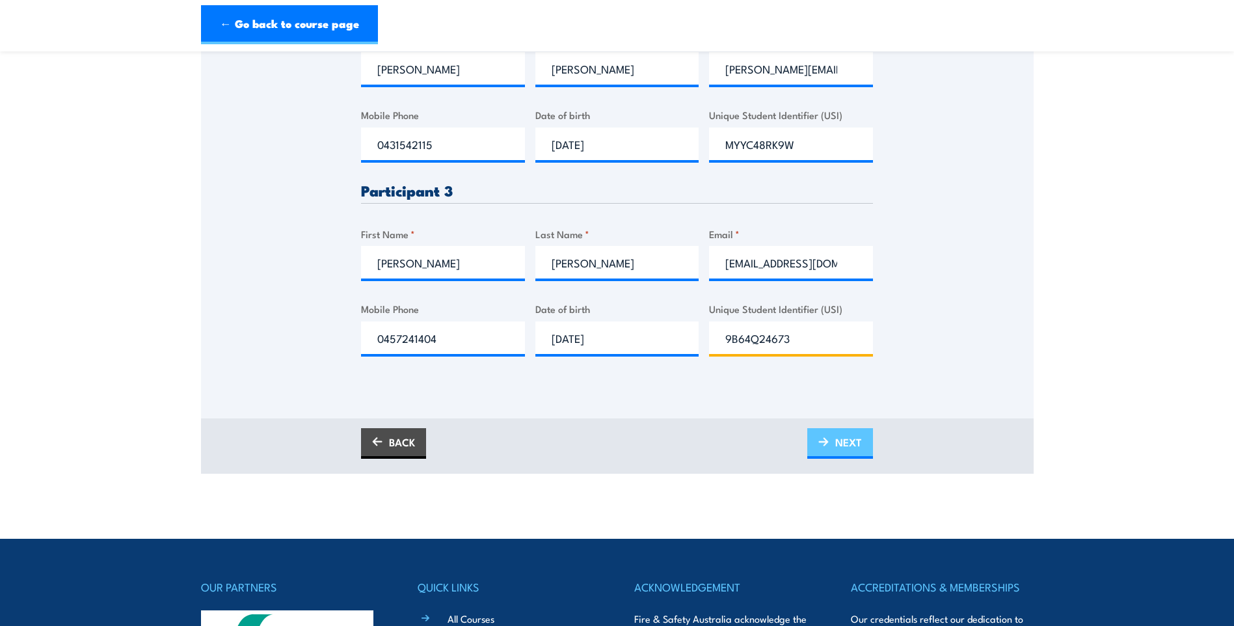
type input "9B64Q24673"
click at [845, 444] on span "NEXT" at bounding box center [848, 442] width 27 height 34
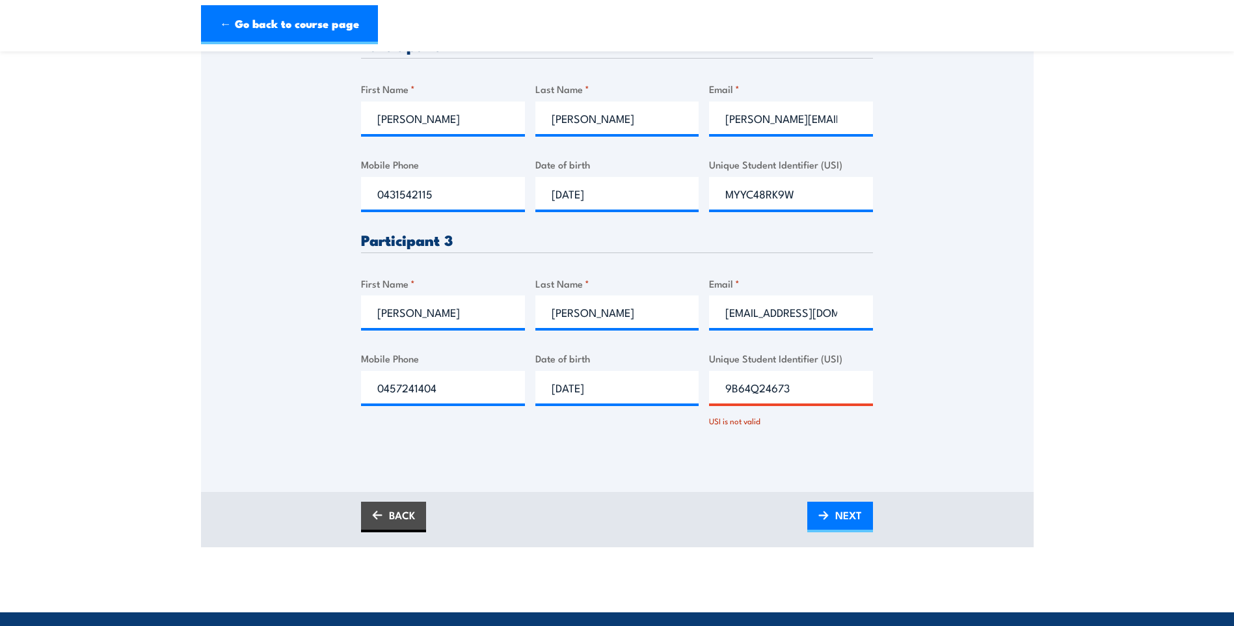
scroll to position [653, 0]
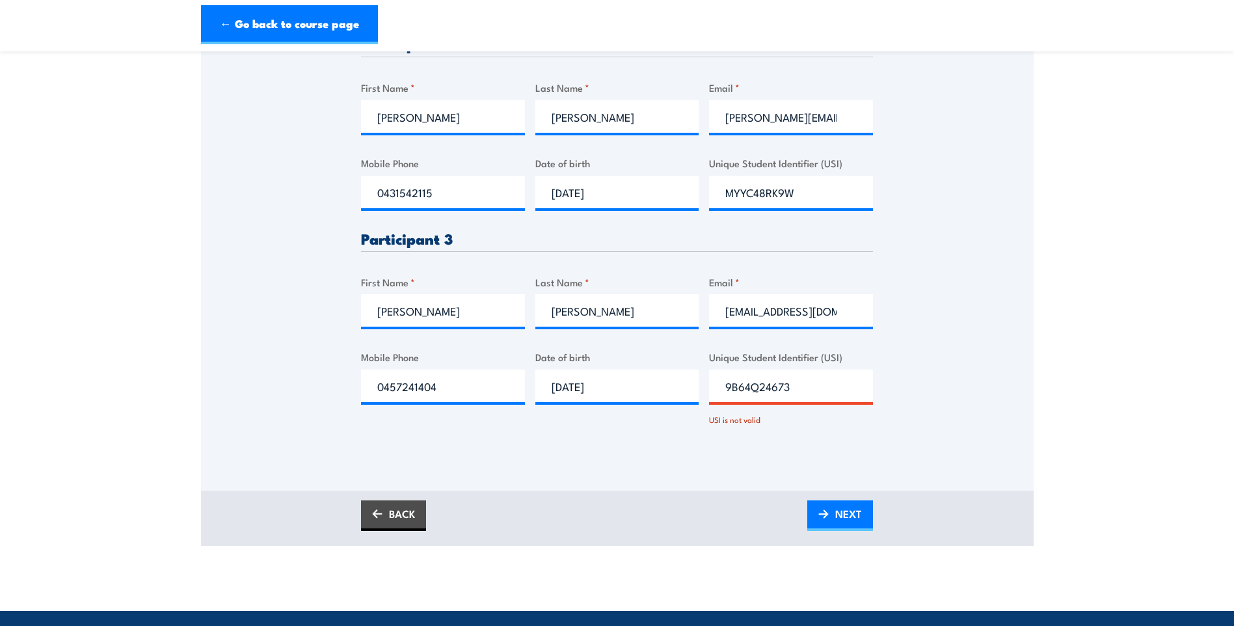
click at [763, 386] on input "9B64Q24673" at bounding box center [791, 386] width 164 height 33
type input "9B64QZ4673"
click at [831, 512] on link "NEXT" at bounding box center [840, 515] width 66 height 31
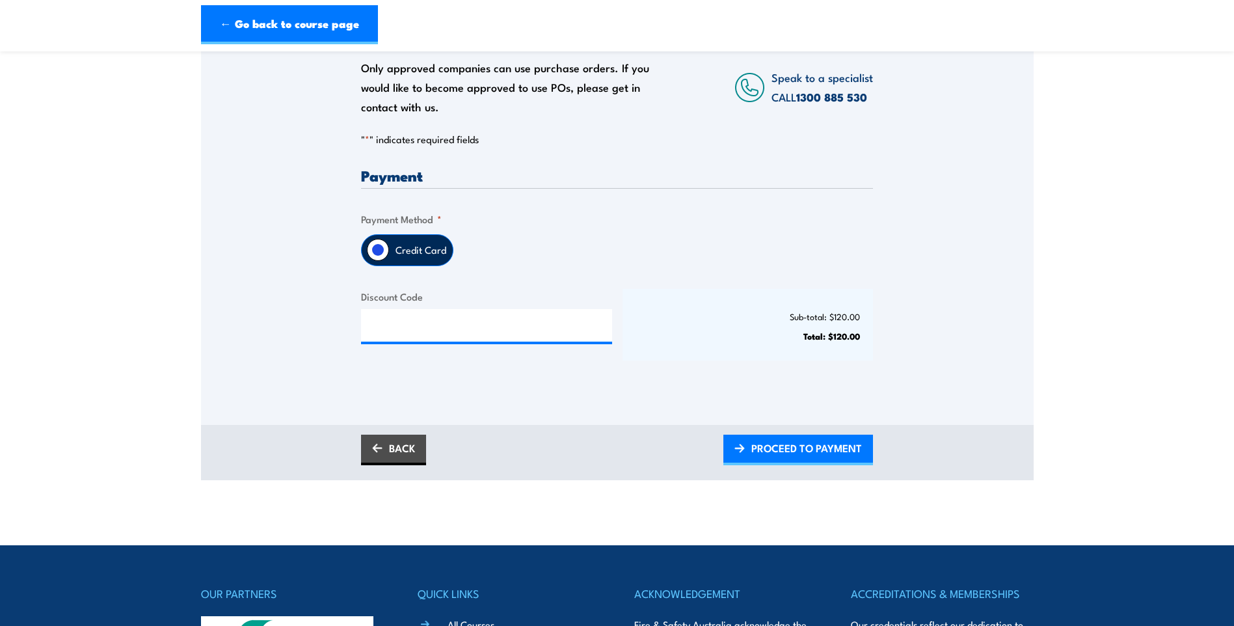
scroll to position [195, 0]
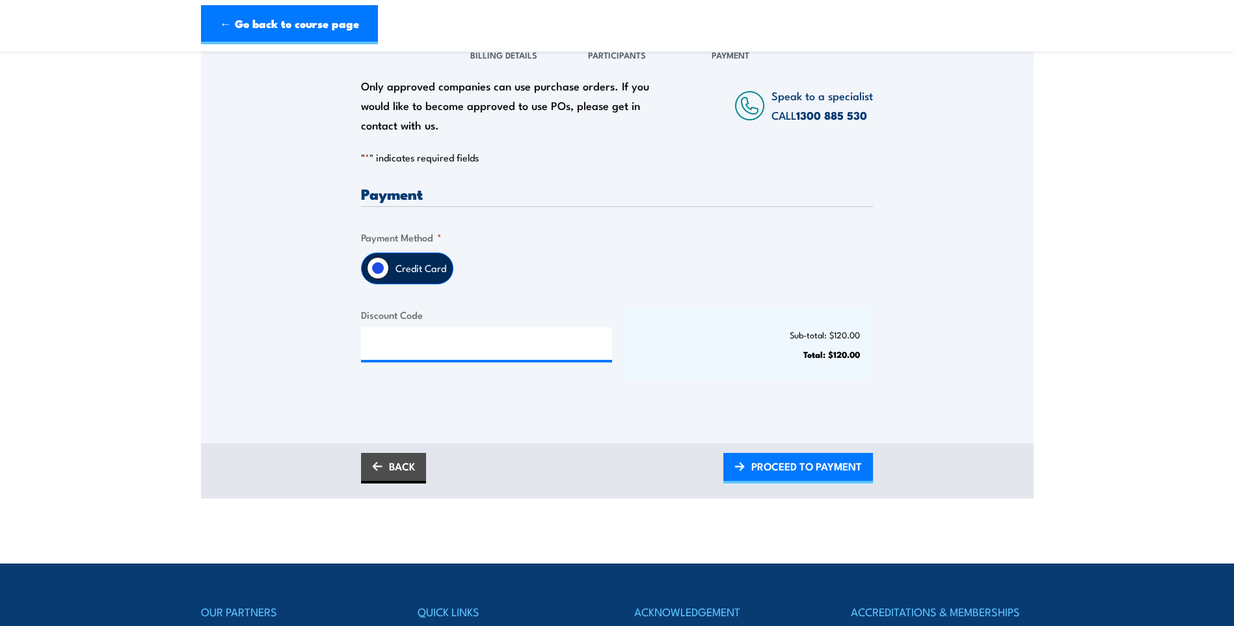
click at [418, 272] on label "Credit Card" at bounding box center [421, 268] width 64 height 31
click at [389, 272] on input "Credit Card" at bounding box center [378, 268] width 22 height 22
drag, startPoint x: 789, startPoint y: 466, endPoint x: 756, endPoint y: 428, distance: 50.7
click at [788, 466] on span "PROCEED TO PAYMENT" at bounding box center [806, 466] width 111 height 34
